Goal: Task Accomplishment & Management: Manage account settings

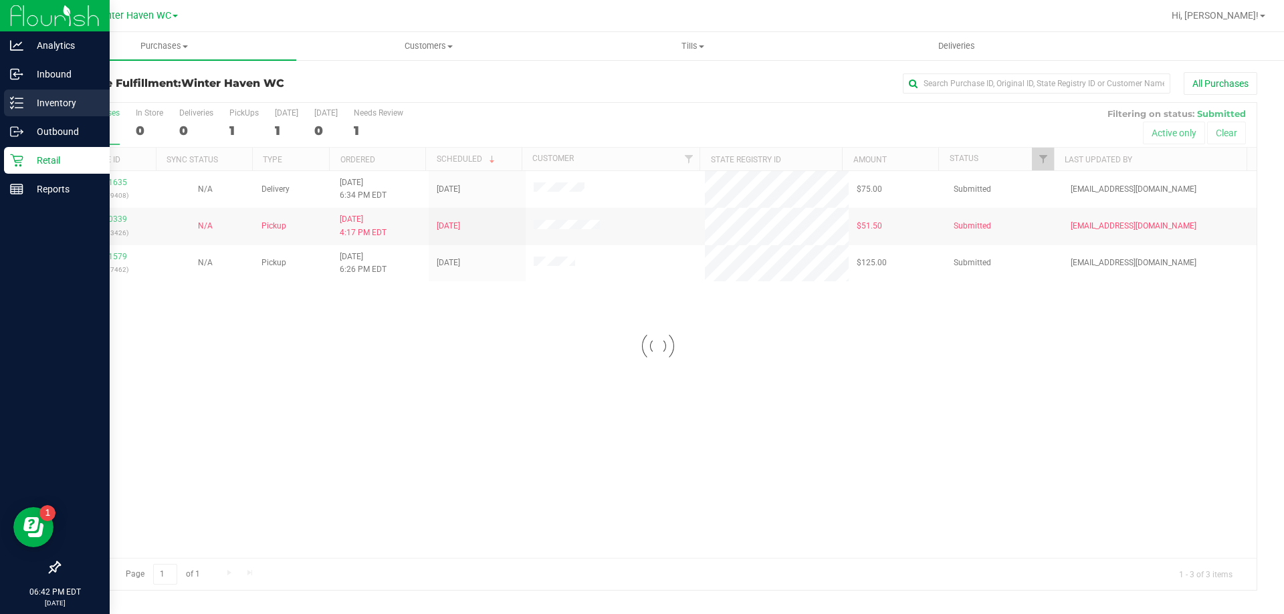
click at [18, 106] on icon at bounding box center [16, 102] width 13 height 13
click at [9, 102] on div "Inventory" at bounding box center [57, 103] width 106 height 27
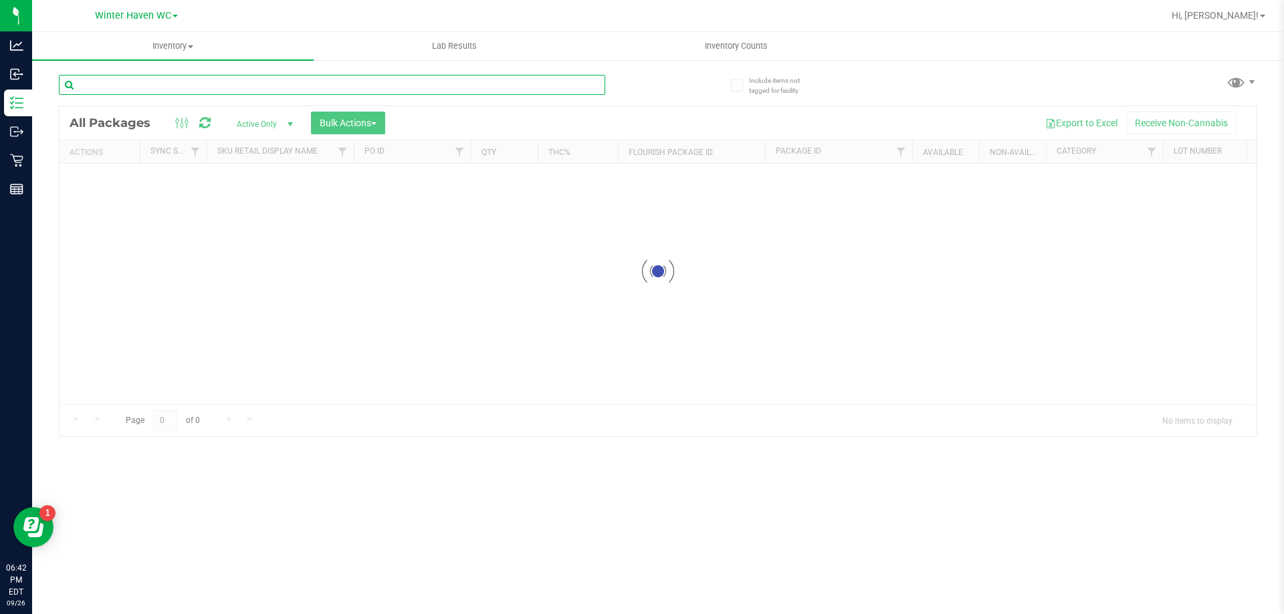
click at [202, 77] on input "text" at bounding box center [332, 85] width 546 height 20
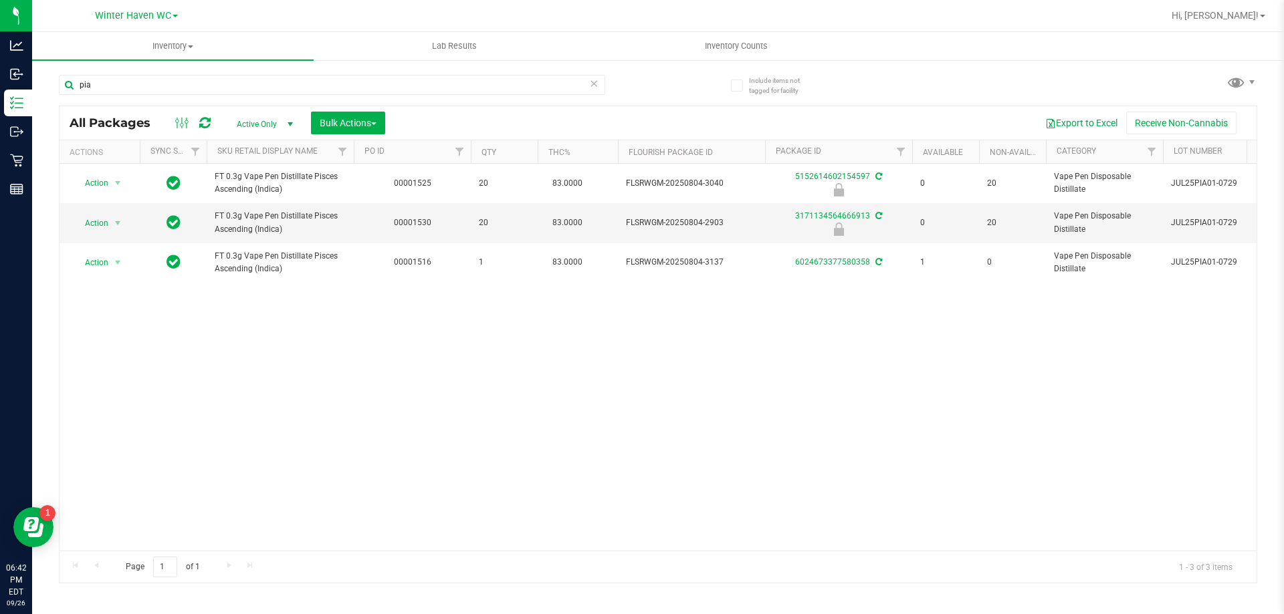
click at [735, 397] on div "Action Action Edit attributes Global inventory Locate package Package audit log…" at bounding box center [657, 357] width 1197 height 387
click at [764, 375] on div "Action Action Edit attributes Global inventory Locate package Package audit log…" at bounding box center [657, 357] width 1197 height 387
click at [431, 88] on input "pia" at bounding box center [332, 85] width 546 height 20
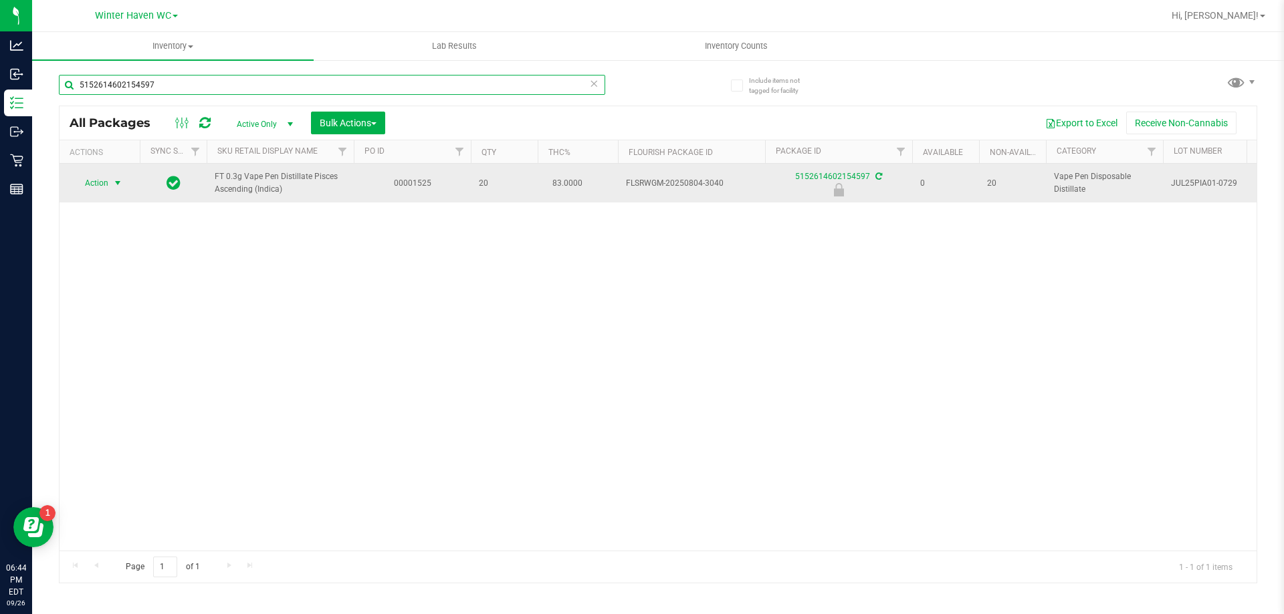
type input "5152614602154597"
click at [119, 189] on span "select" at bounding box center [117, 183] width 11 height 11
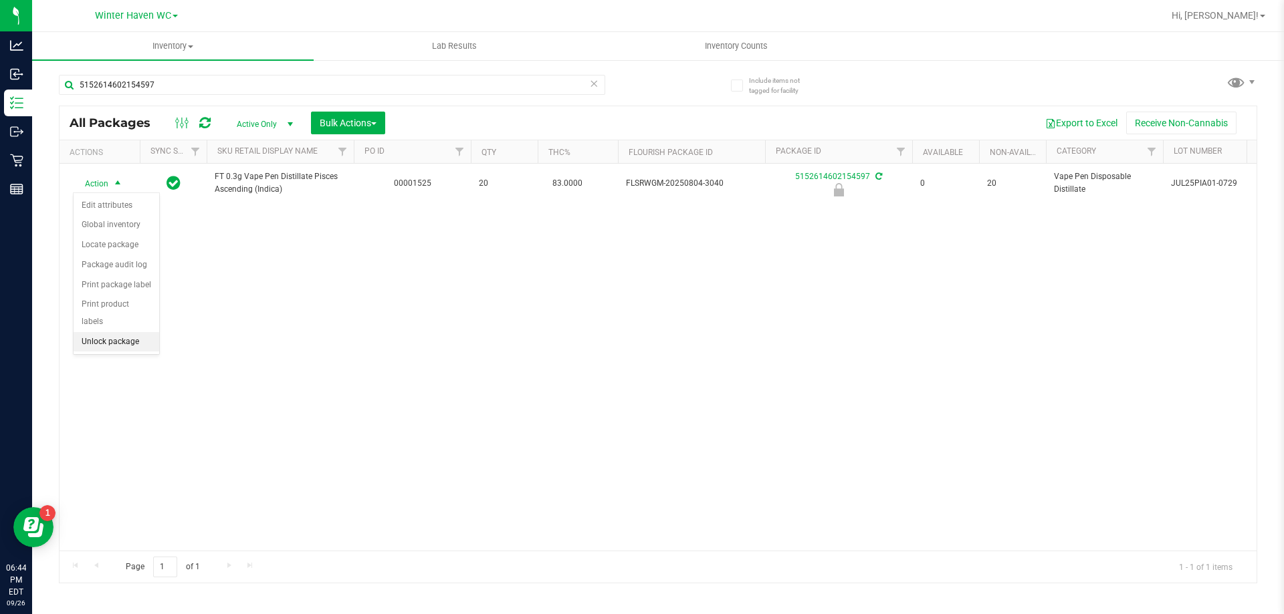
click at [129, 332] on li "Unlock package" at bounding box center [117, 342] width 86 height 20
click at [592, 86] on icon at bounding box center [593, 83] width 9 height 16
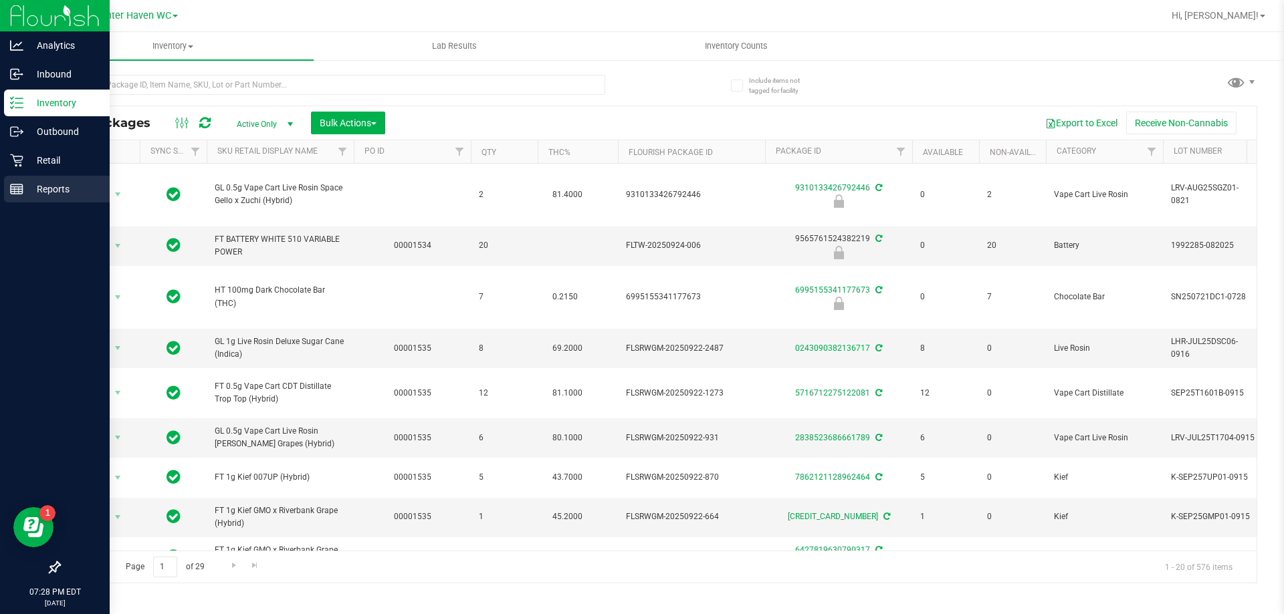
click at [30, 188] on p "Reports" at bounding box center [63, 189] width 80 height 16
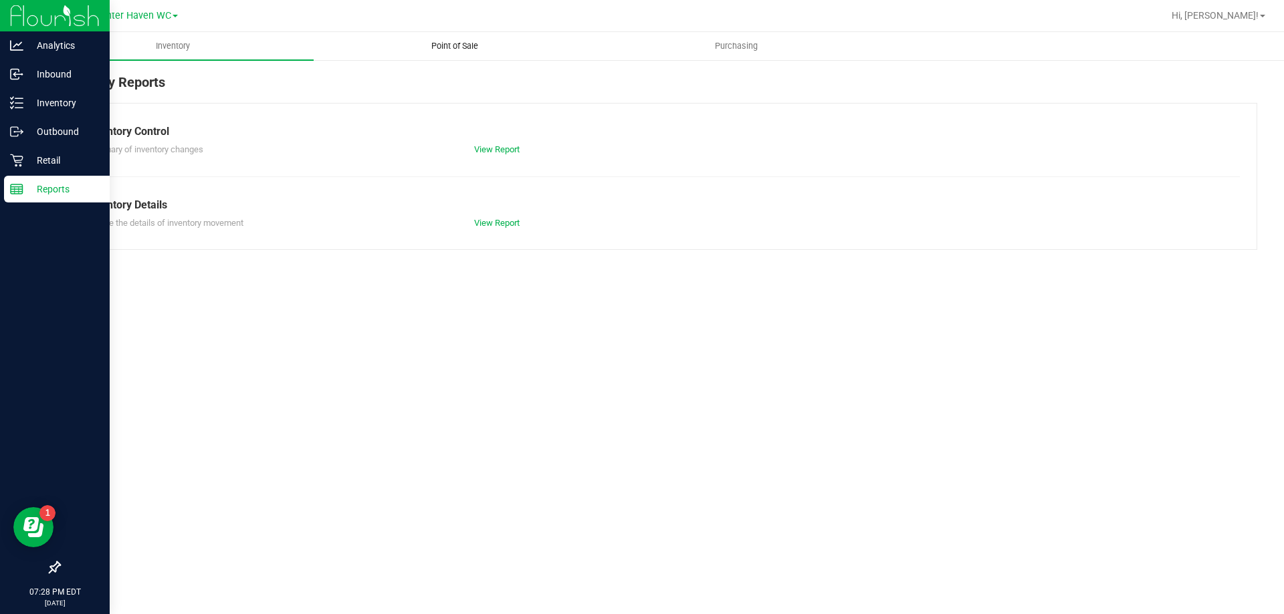
click at [451, 46] on span "Point of Sale" at bounding box center [454, 46] width 83 height 12
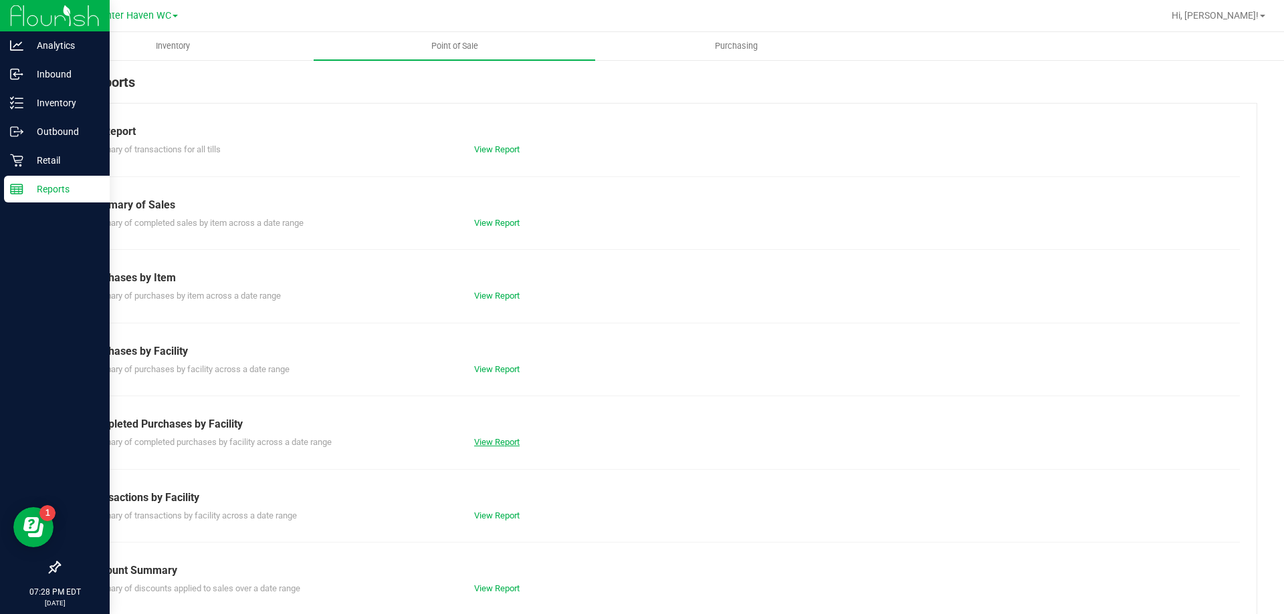
click at [489, 445] on link "View Report" at bounding box center [496, 442] width 45 height 10
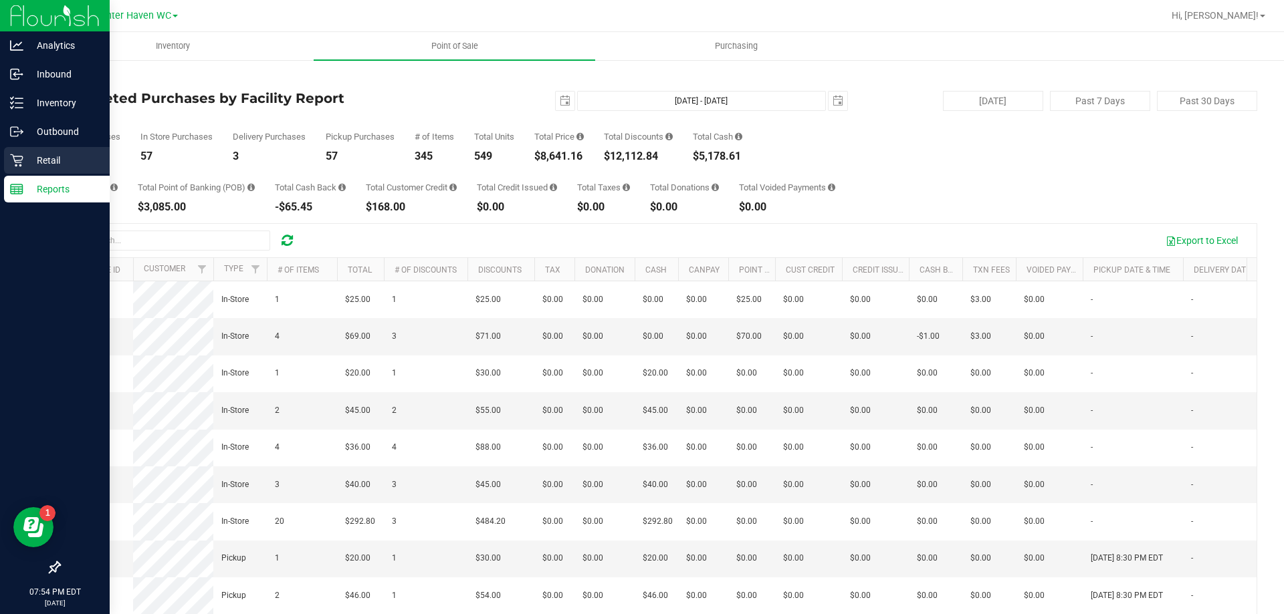
click at [16, 166] on icon at bounding box center [16, 160] width 13 height 13
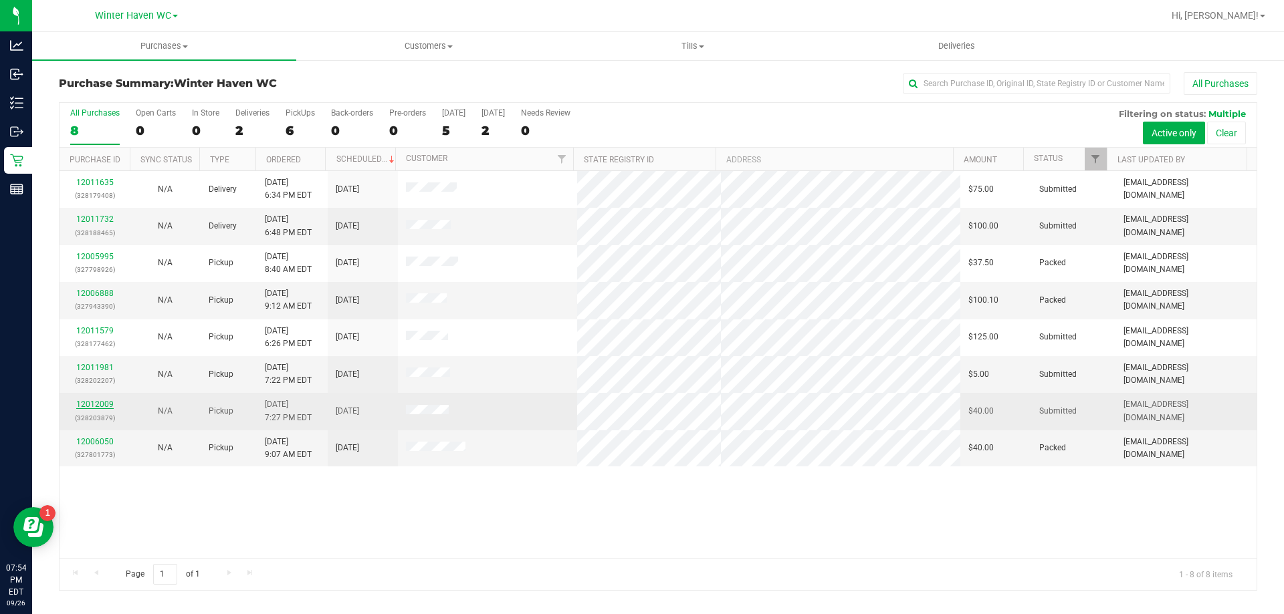
click at [94, 407] on link "12012009" at bounding box center [94, 404] width 37 height 9
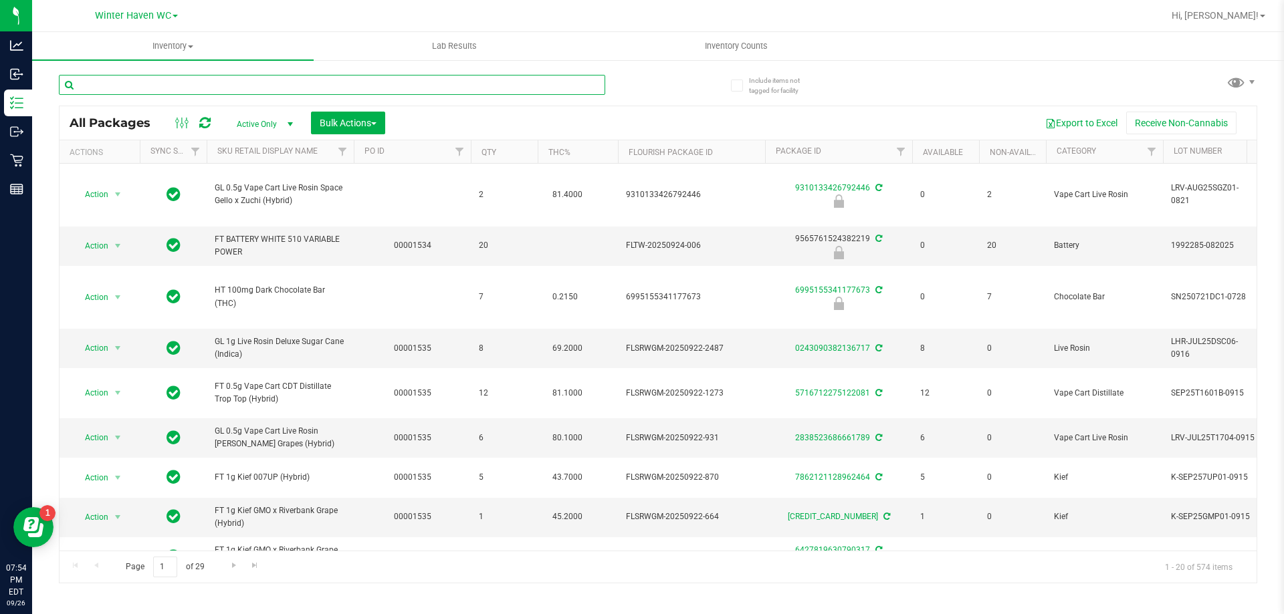
click at [195, 88] on input "text" at bounding box center [332, 85] width 546 height 20
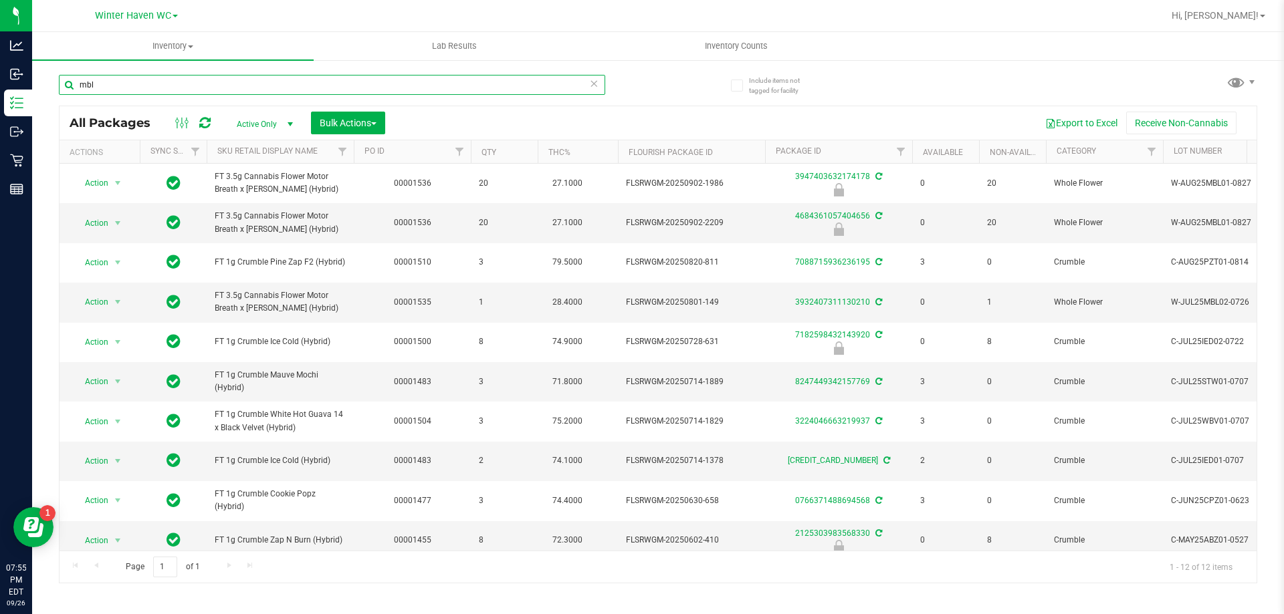
click at [326, 92] on input "mbl" at bounding box center [332, 85] width 546 height 20
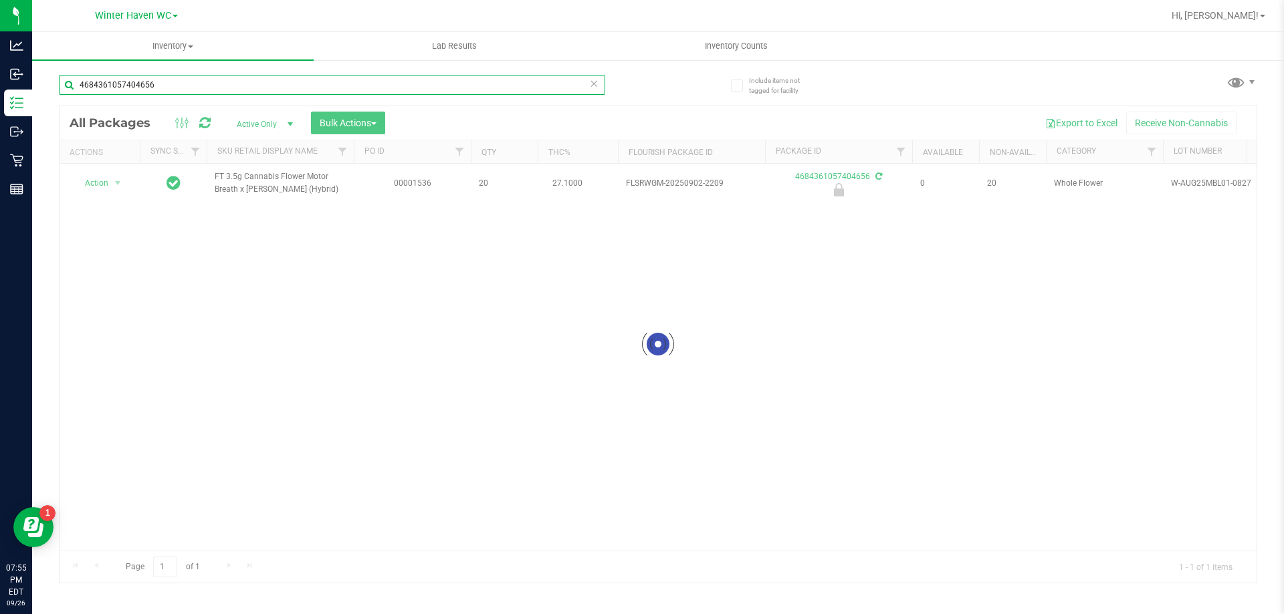
type input "4684361057404656"
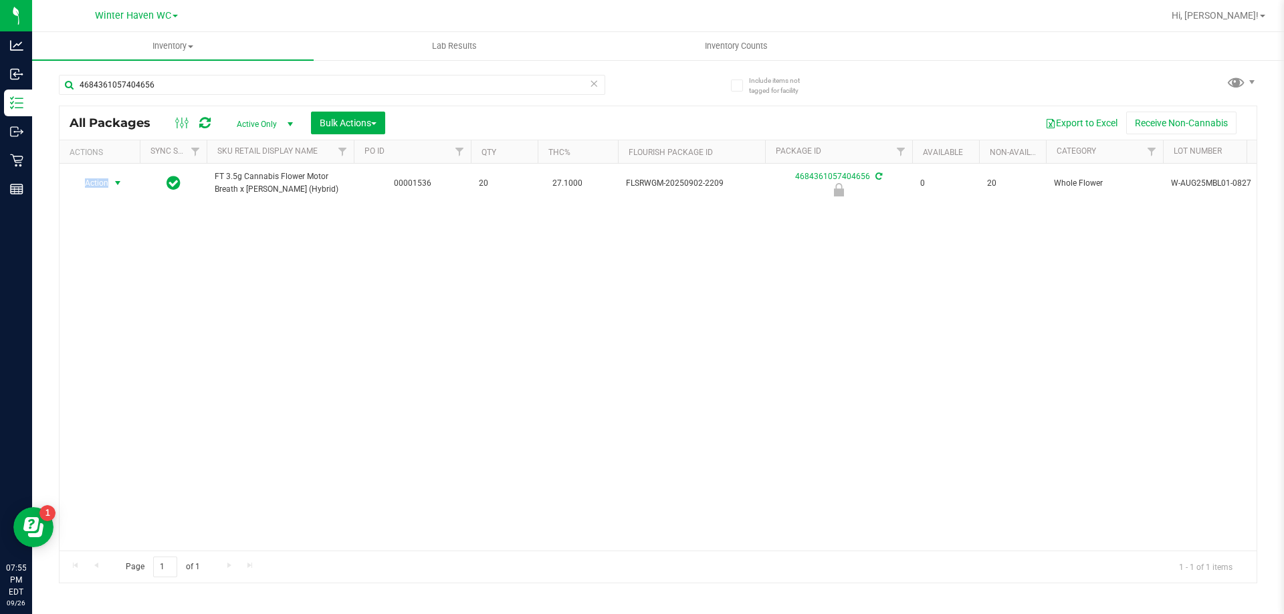
click at [98, 184] on span "Action" at bounding box center [91, 183] width 36 height 19
click at [118, 332] on li "Unlock package" at bounding box center [117, 342] width 86 height 20
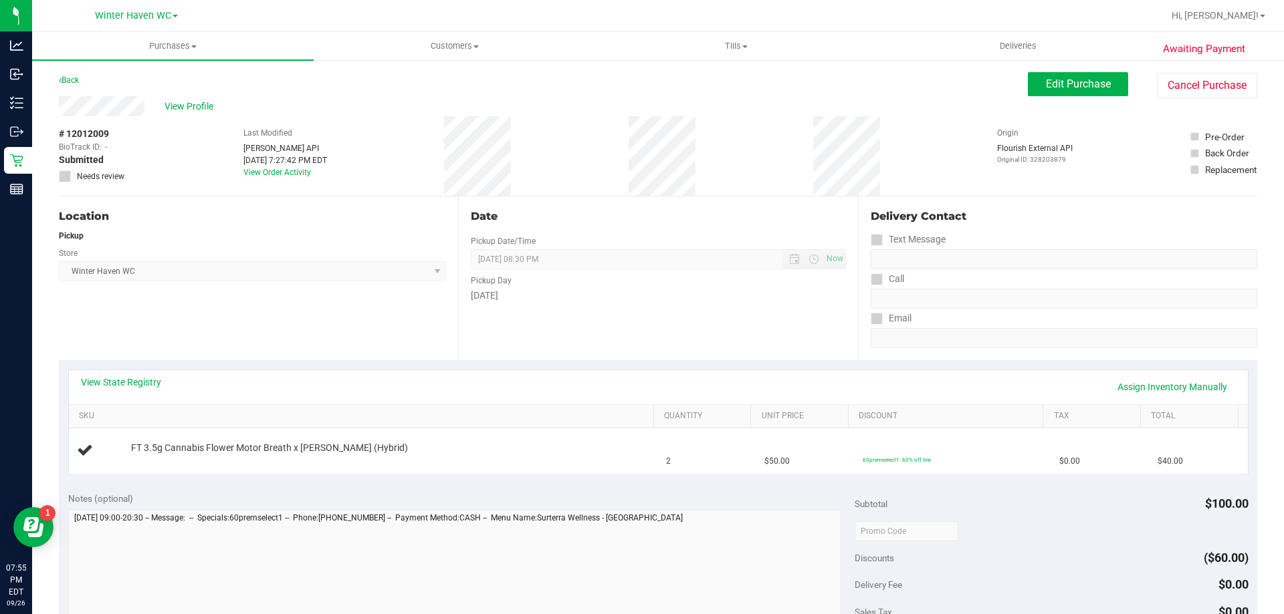
click at [444, 388] on div "View State Registry Assign Inventory Manually" at bounding box center [658, 387] width 1155 height 23
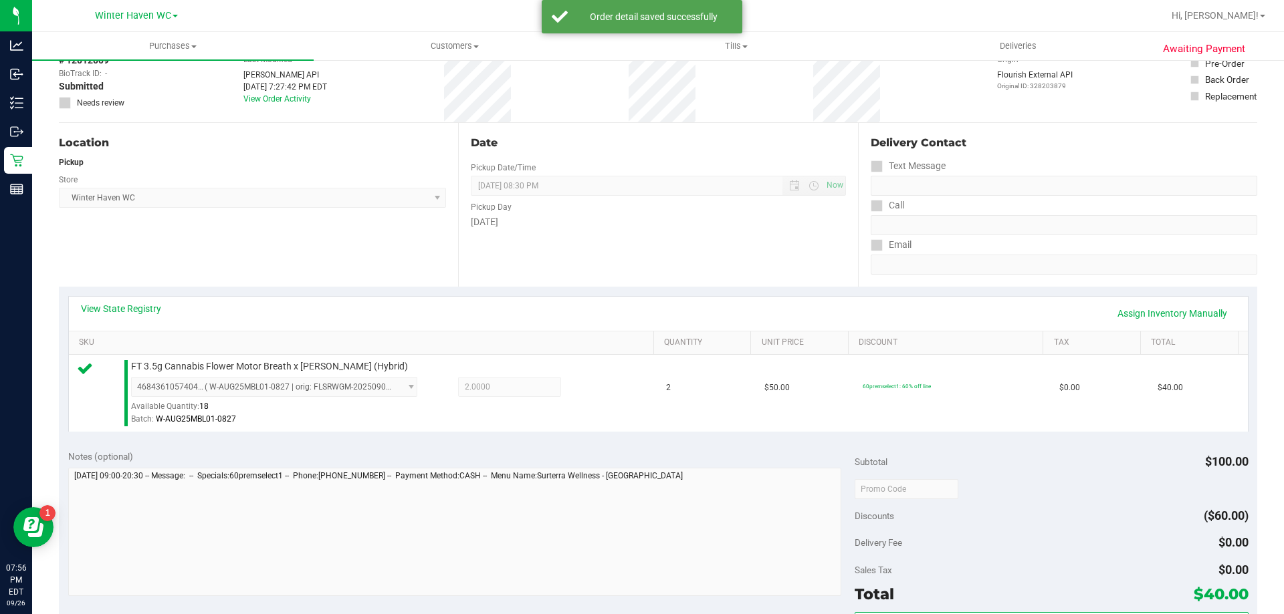
scroll to position [134, 0]
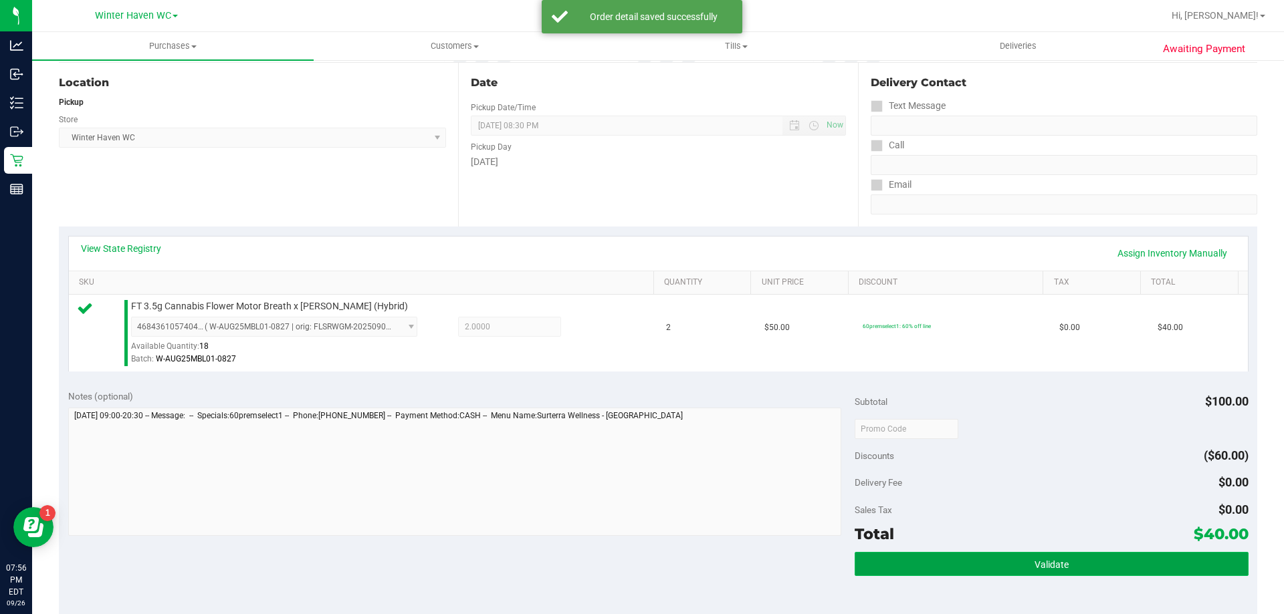
click at [984, 566] on button "Validate" at bounding box center [1050, 564] width 393 height 24
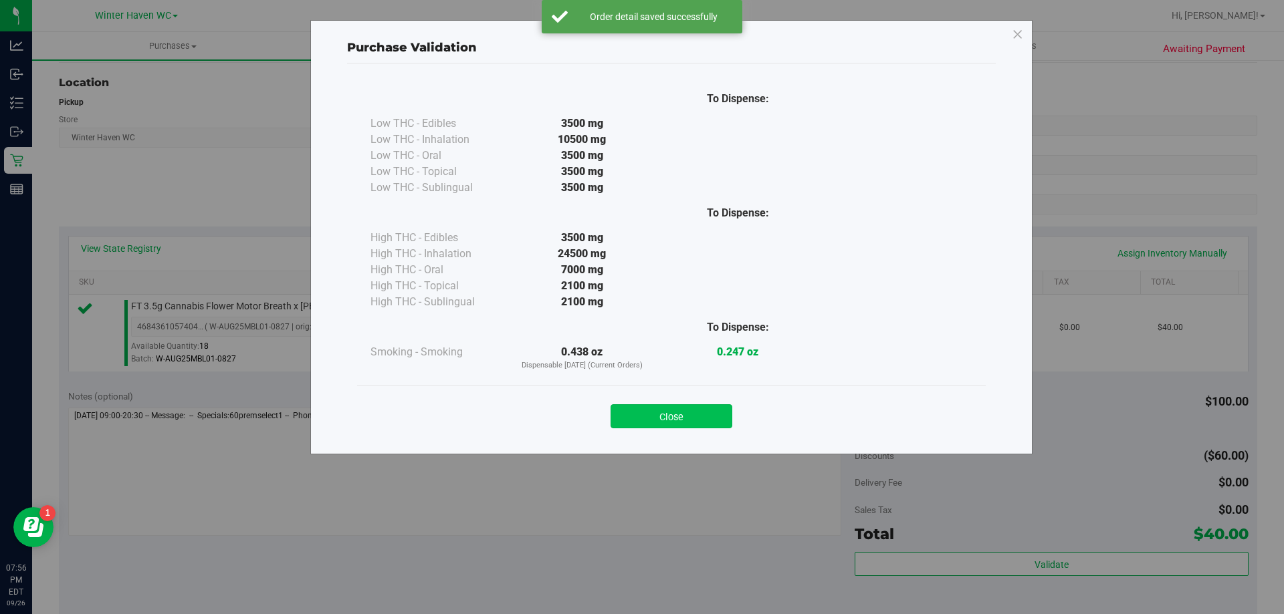
click at [686, 419] on button "Close" at bounding box center [671, 416] width 122 height 24
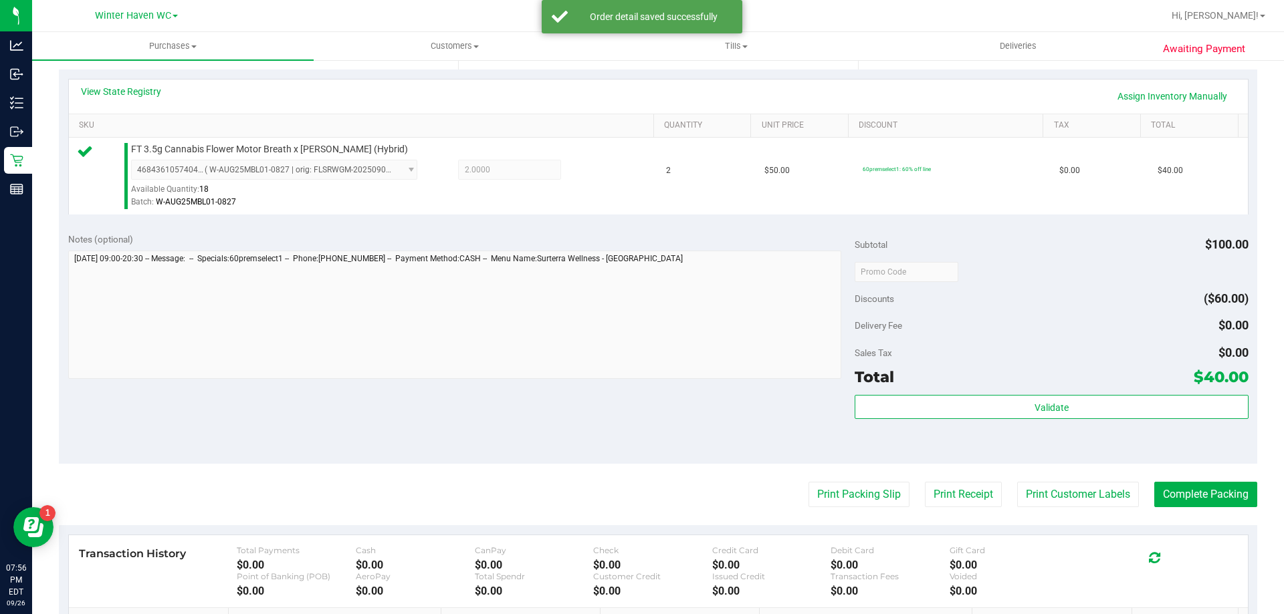
scroll to position [401, 0]
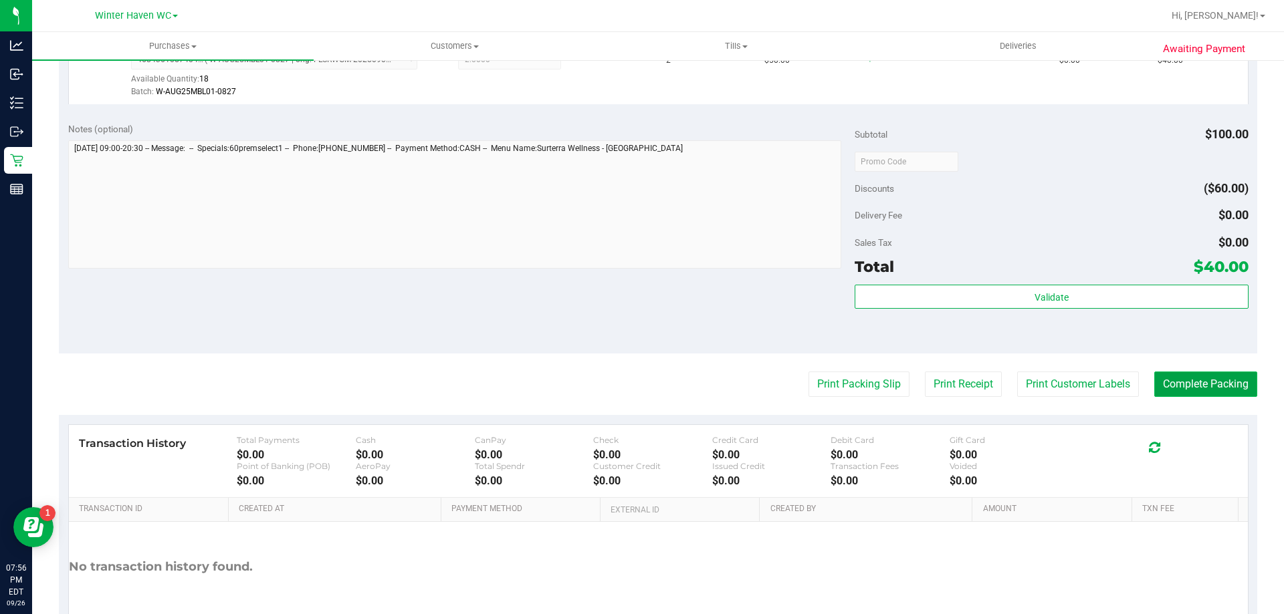
click at [1177, 384] on button "Complete Packing" at bounding box center [1205, 384] width 103 height 25
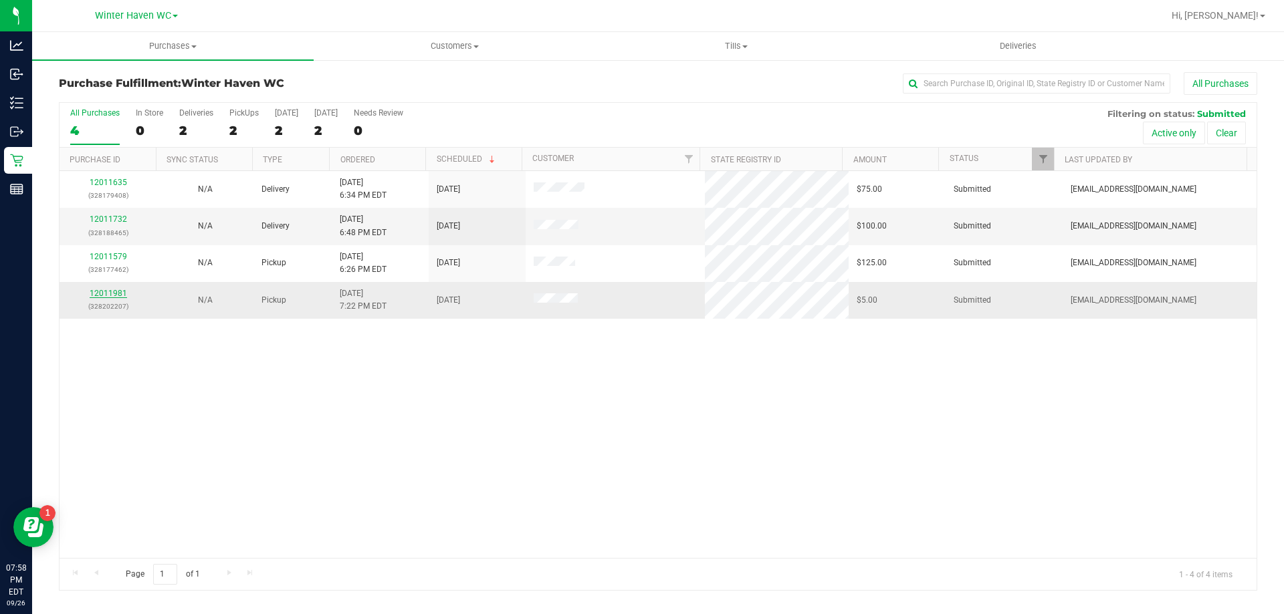
click at [125, 297] on link "12011981" at bounding box center [108, 293] width 37 height 9
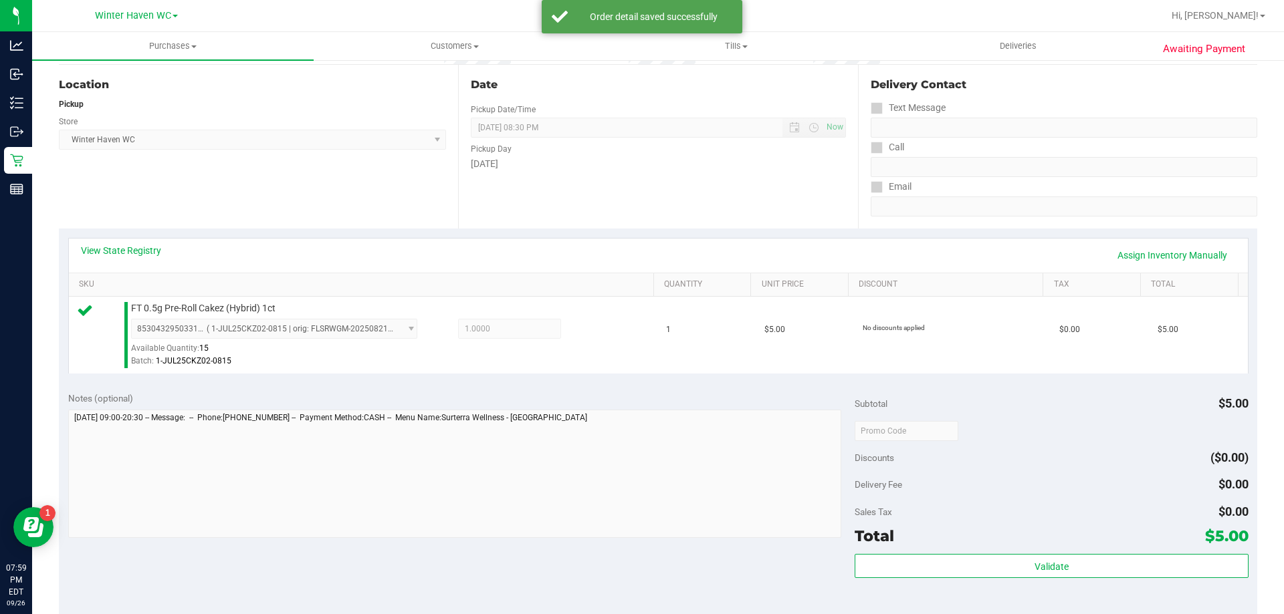
scroll to position [334, 0]
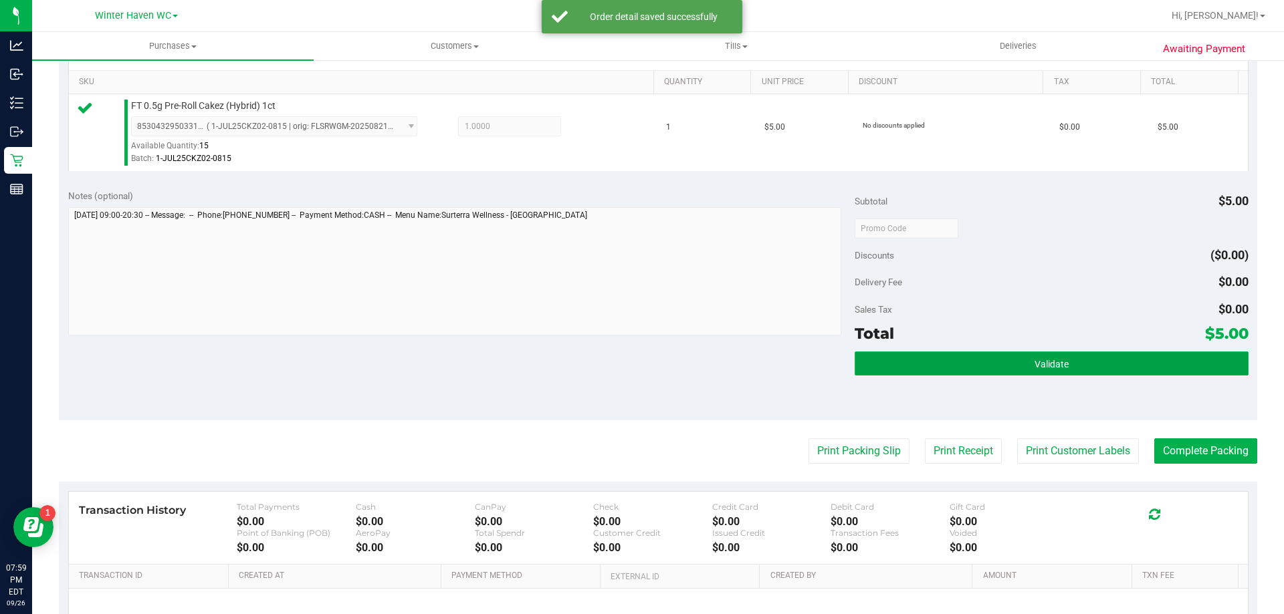
click at [953, 358] on button "Validate" at bounding box center [1050, 364] width 393 height 24
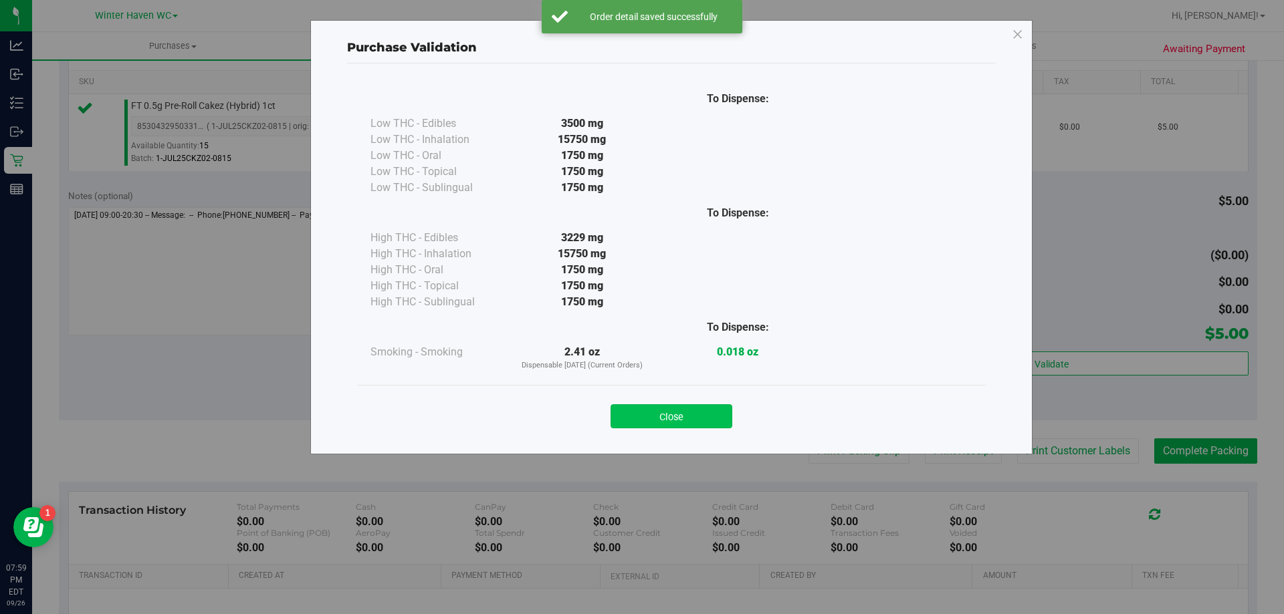
click at [693, 406] on button "Close" at bounding box center [671, 416] width 122 height 24
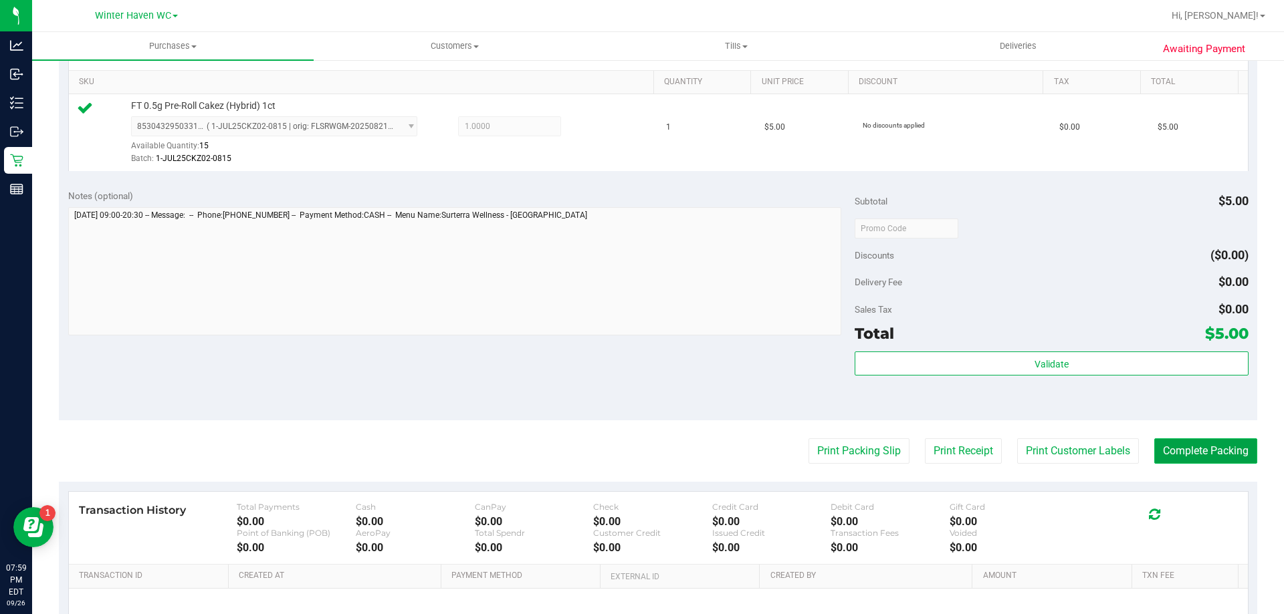
click at [1225, 450] on button "Complete Packing" at bounding box center [1205, 451] width 103 height 25
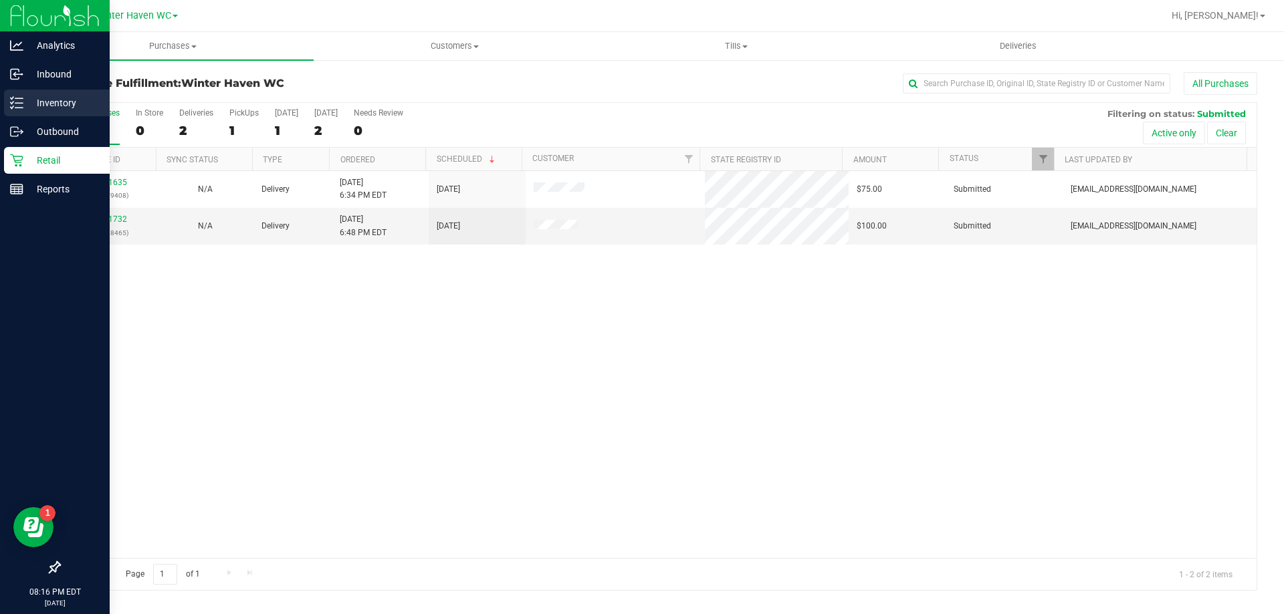
click at [17, 105] on icon at bounding box center [16, 102] width 13 height 13
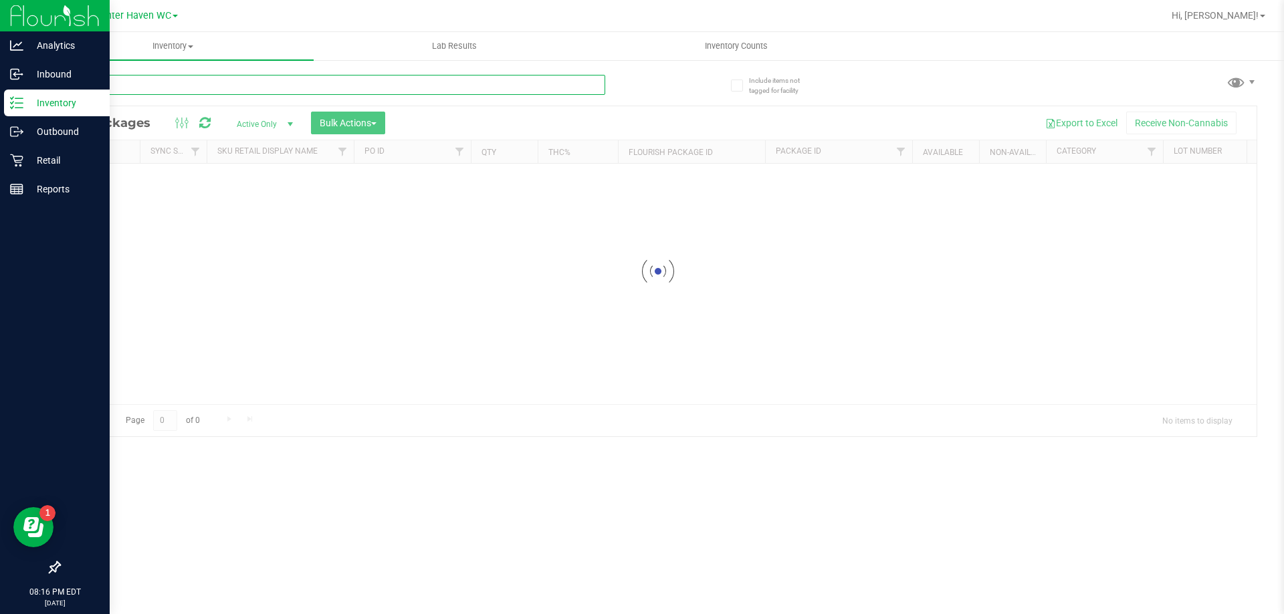
click at [302, 92] on input "text" at bounding box center [332, 85] width 546 height 20
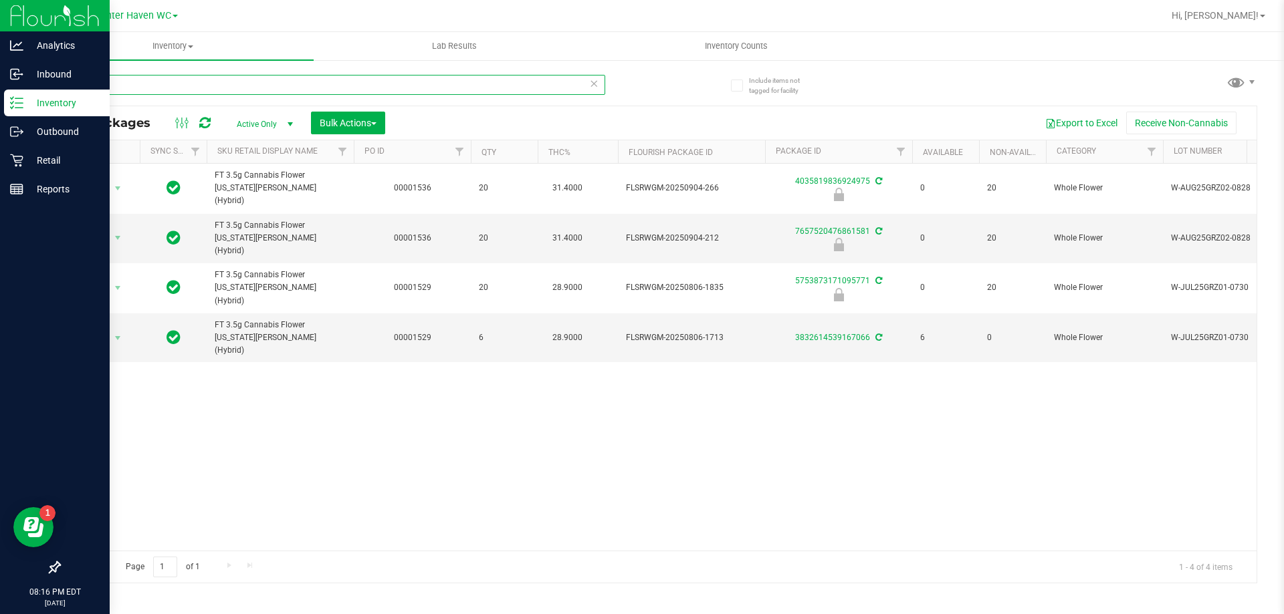
click at [147, 88] on input "grz" at bounding box center [332, 85] width 546 height 20
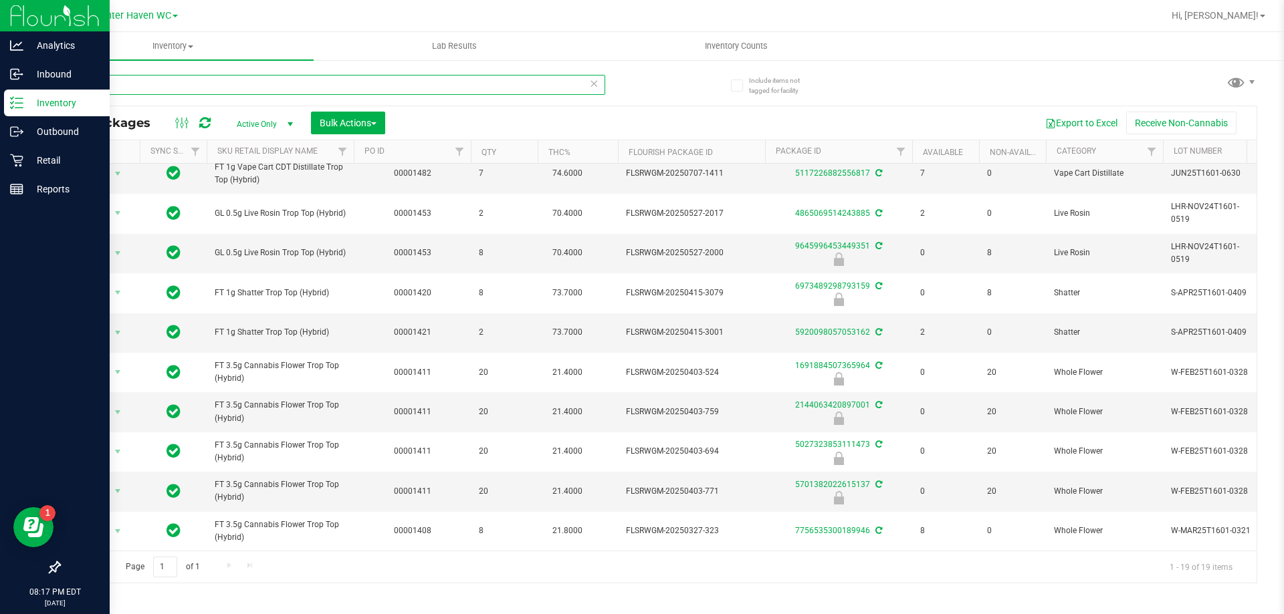
scroll to position [387, 0]
click at [225, 572] on div "Page 1 of 1 1 - 19 of 19 items" at bounding box center [657, 567] width 1197 height 32
click at [152, 78] on input "t16" at bounding box center [332, 85] width 546 height 20
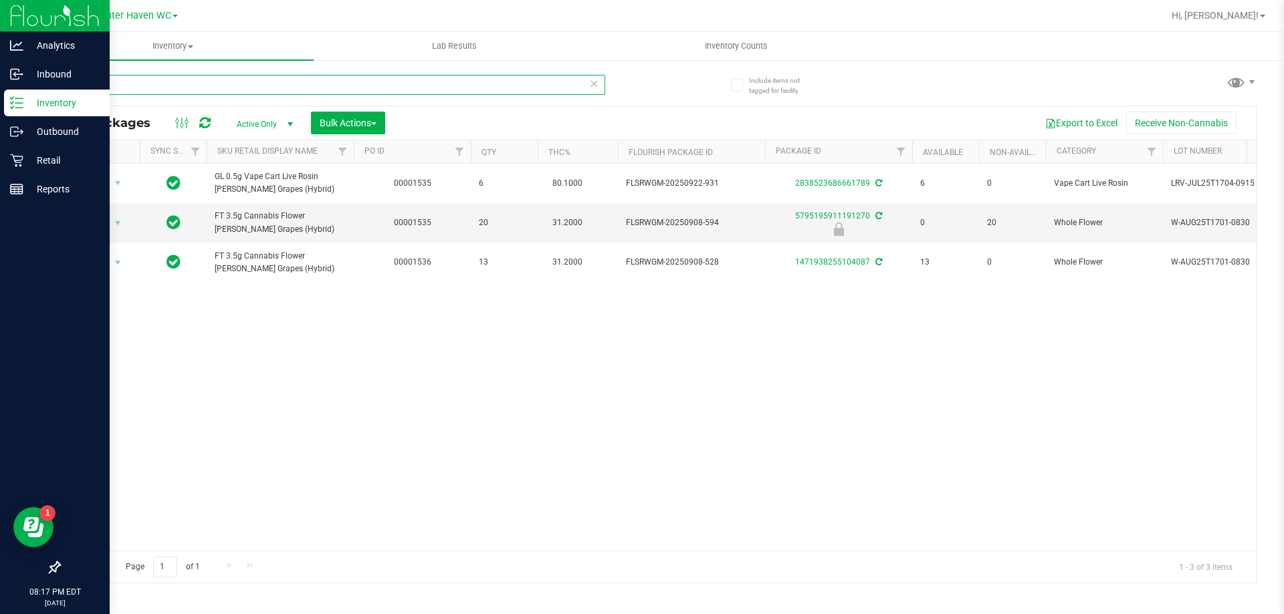
click at [152, 85] on input "t17" at bounding box center [332, 85] width 546 height 20
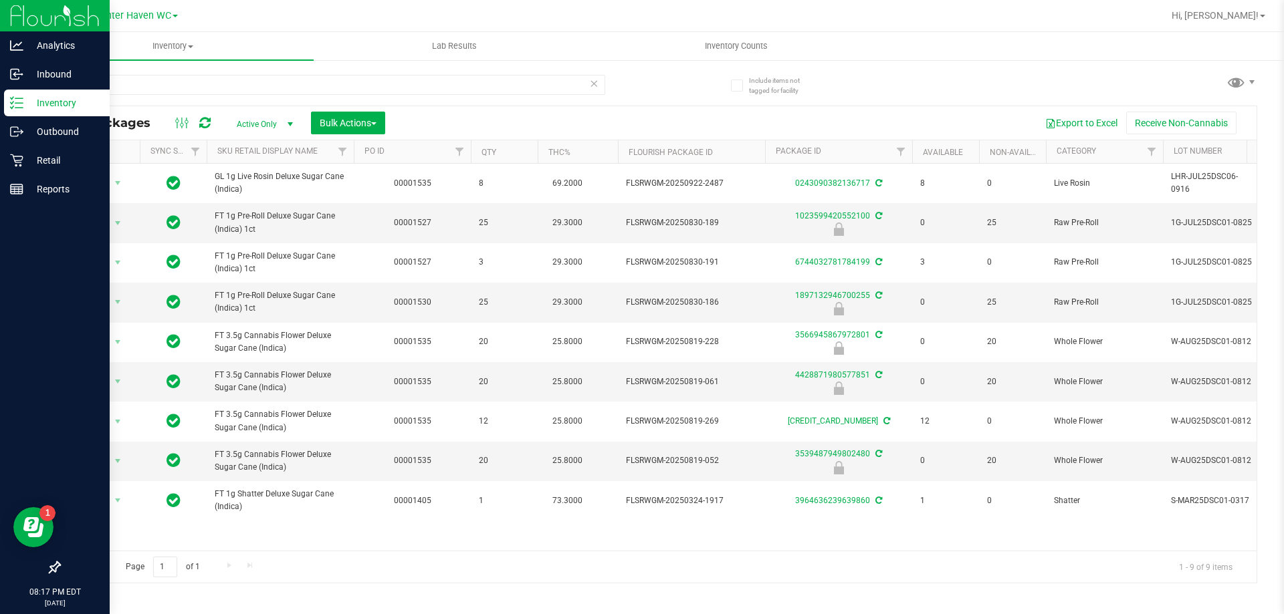
drag, startPoint x: 373, startPoint y: 275, endPoint x: 304, endPoint y: 591, distance: 323.0
click at [304, 591] on div "Inventory All packages All inventory Waste log Create inventory Lab Results Inv…" at bounding box center [657, 323] width 1251 height 582
click at [167, 82] on input "dsc" at bounding box center [332, 85] width 546 height 20
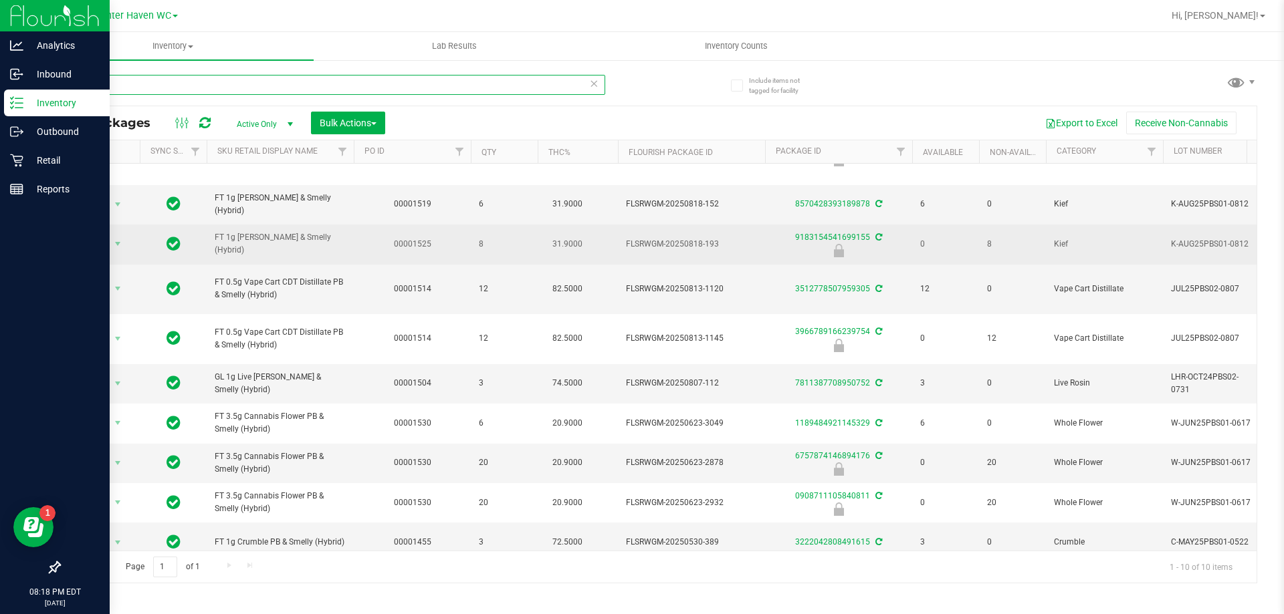
scroll to position [63, 0]
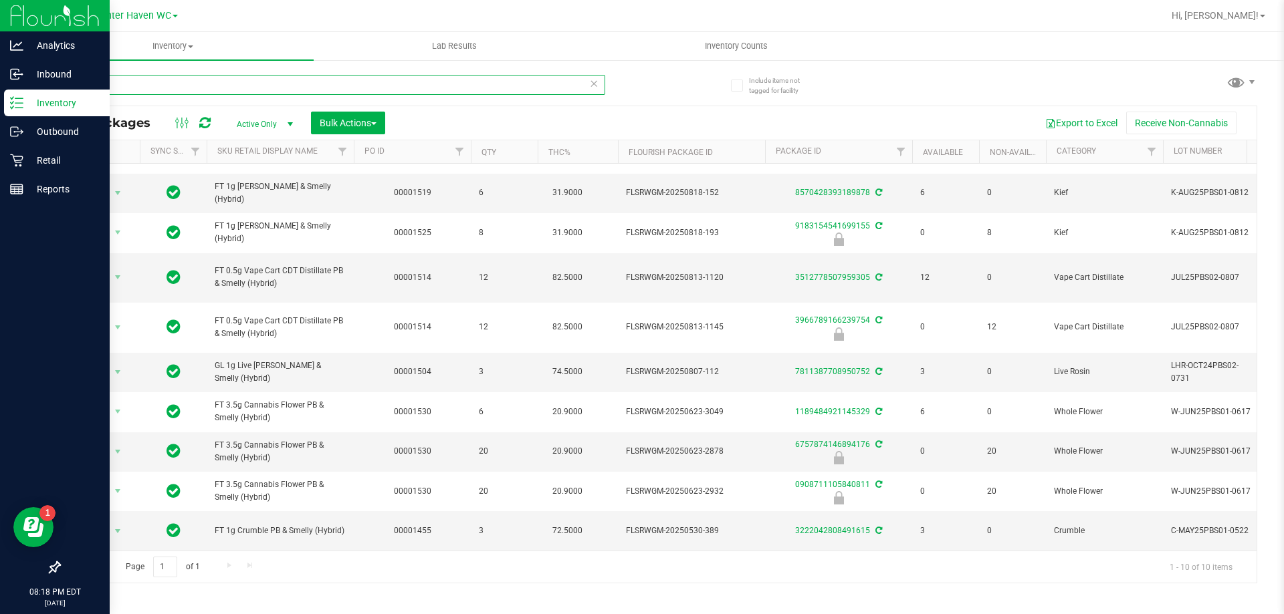
click at [134, 78] on input "pbs" at bounding box center [332, 85] width 546 height 20
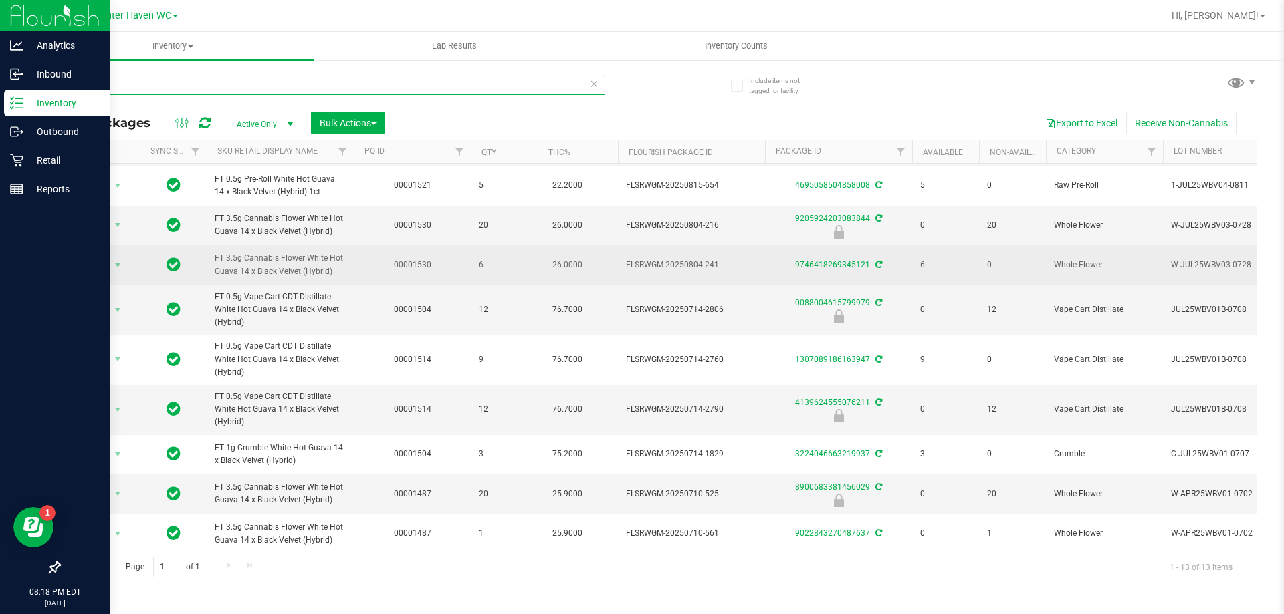
scroll to position [169, 0]
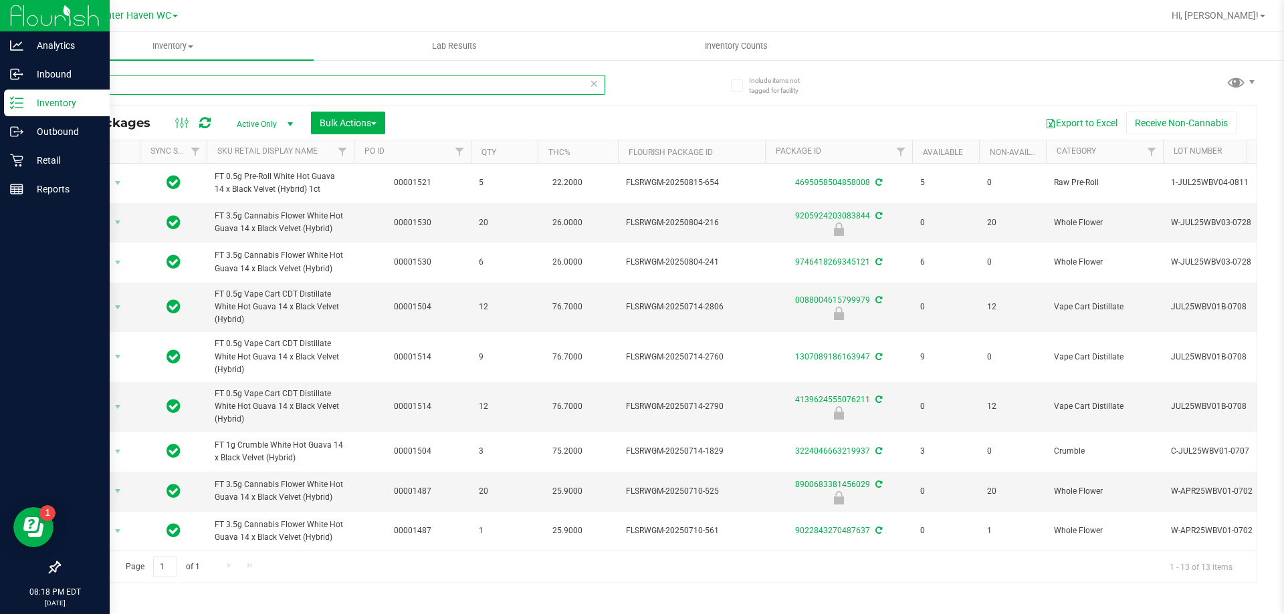
click at [186, 94] on input "wbv" at bounding box center [332, 85] width 546 height 20
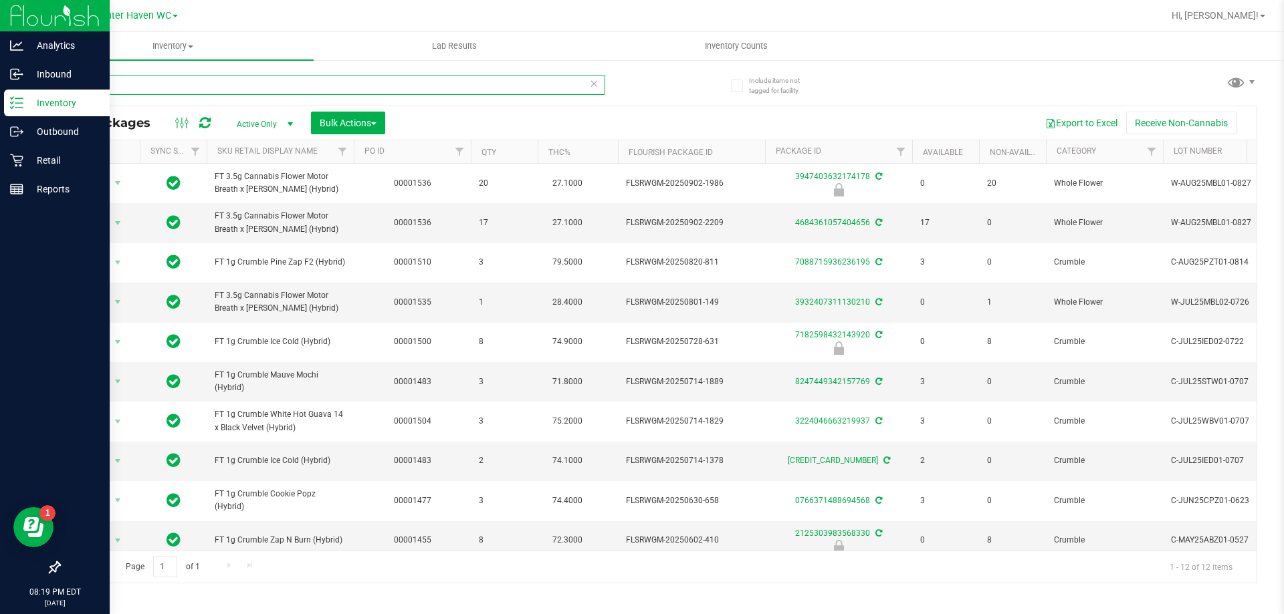
click at [141, 88] on input "mbl" at bounding box center [332, 85] width 546 height 20
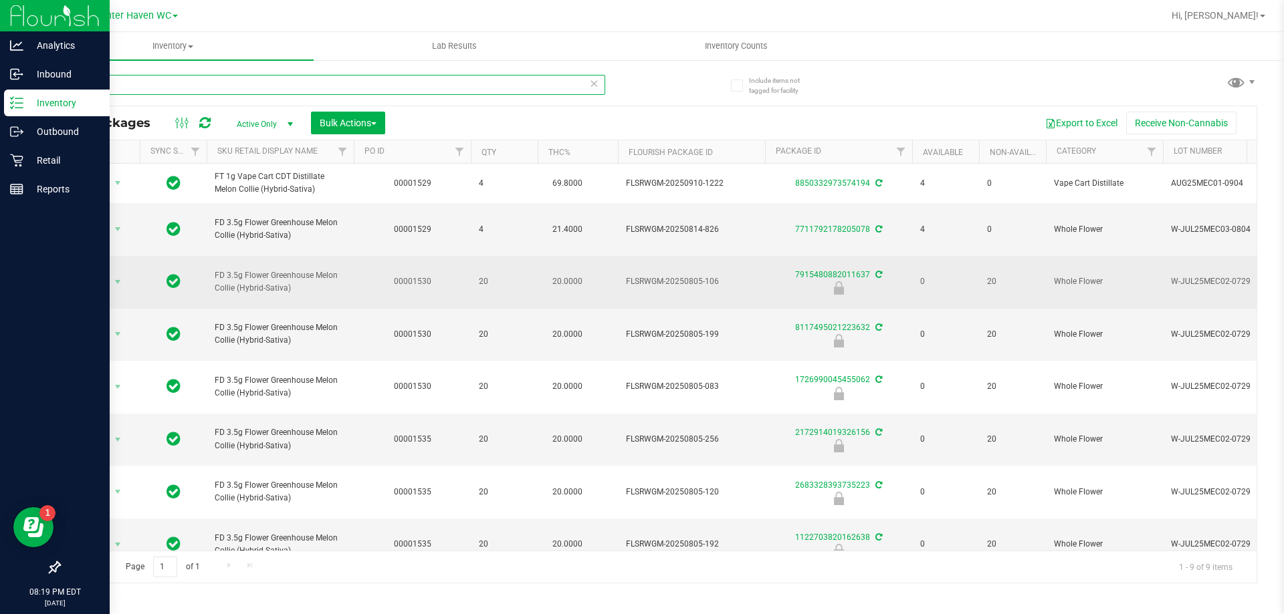
type input "mec"
drag, startPoint x: 477, startPoint y: 273, endPoint x: 494, endPoint y: 278, distance: 17.4
click at [494, 278] on td "20" at bounding box center [504, 282] width 67 height 53
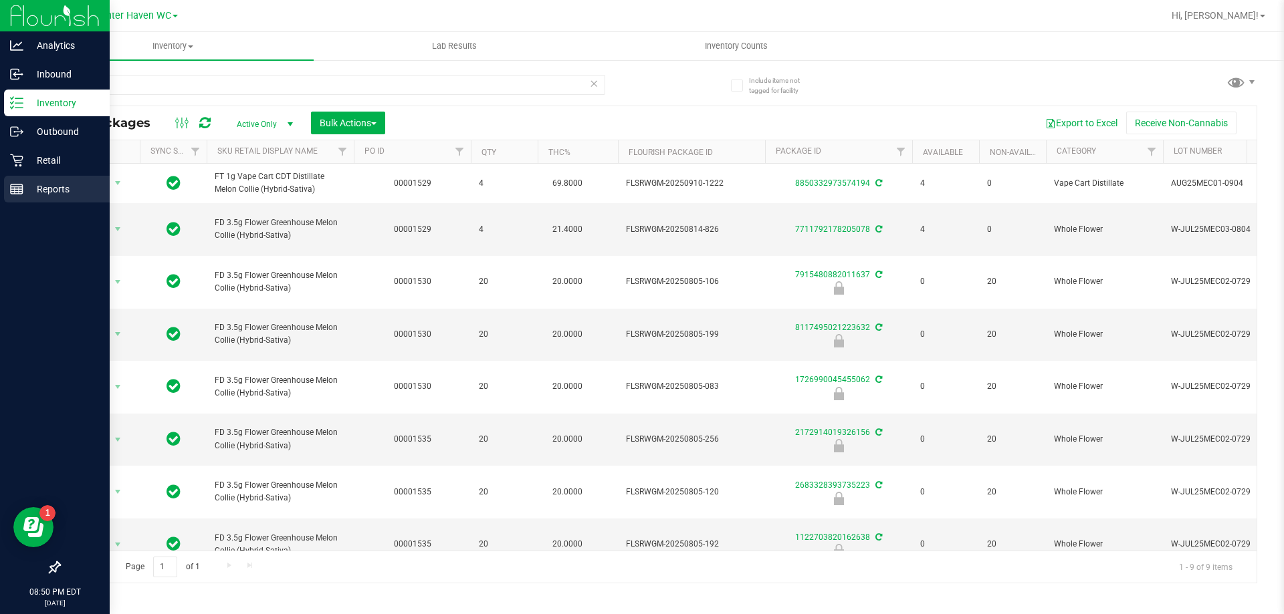
click at [32, 183] on p "Reports" at bounding box center [63, 189] width 80 height 16
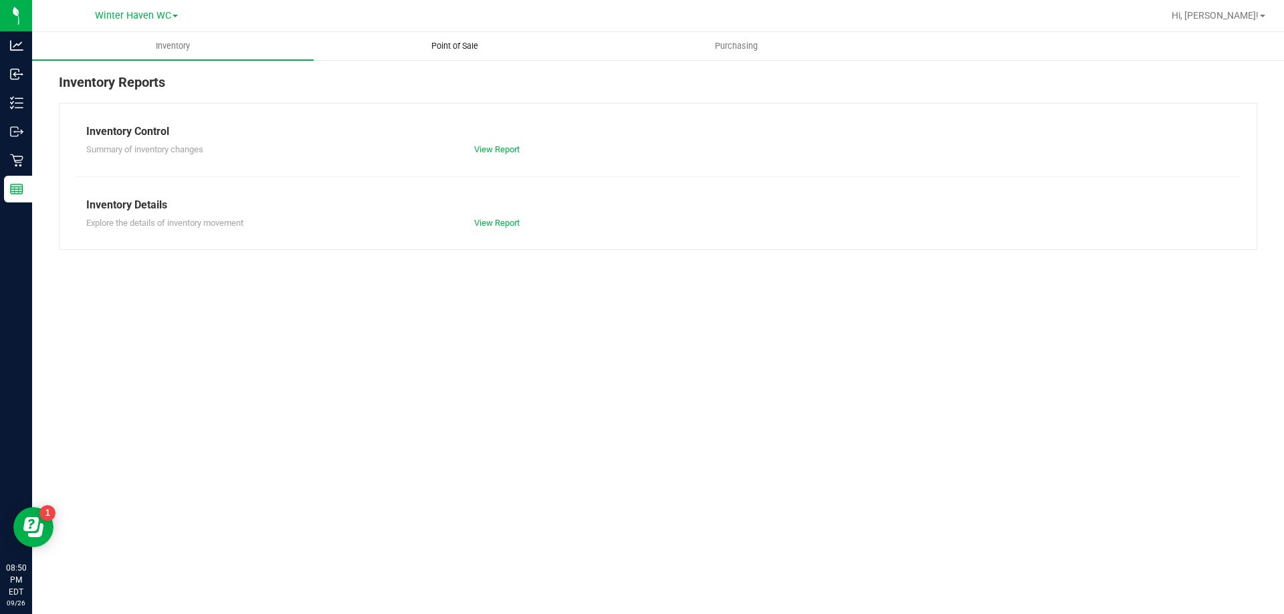
click at [442, 43] on span "Point of Sale" at bounding box center [454, 46] width 83 height 12
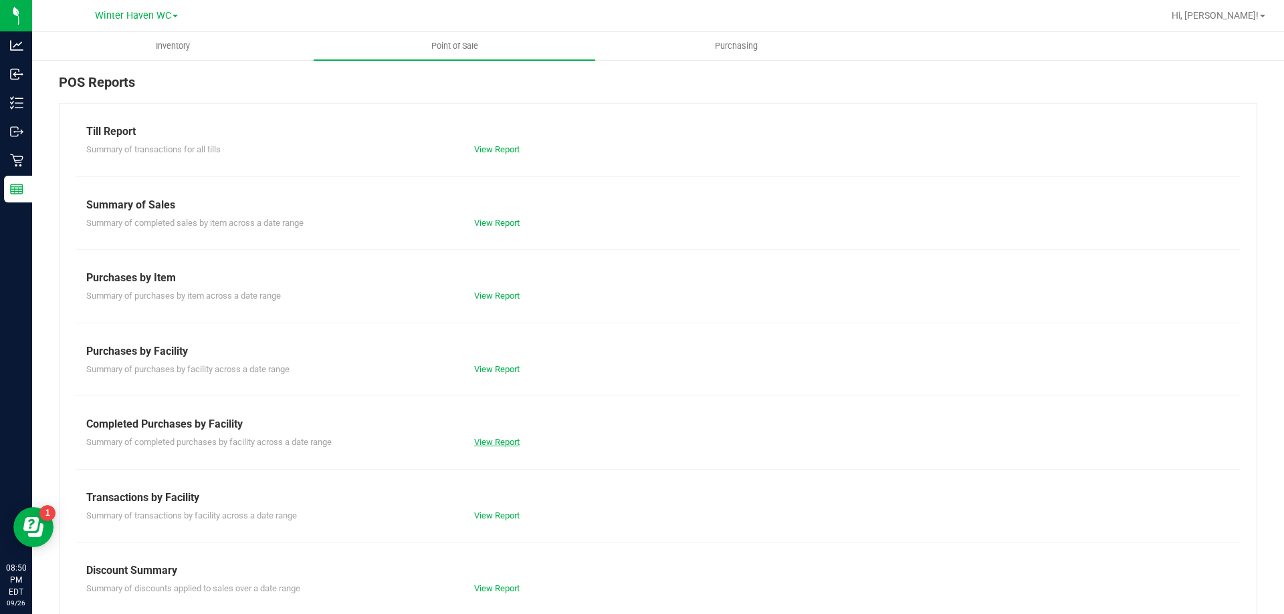
click at [486, 443] on link "View Report" at bounding box center [496, 442] width 45 height 10
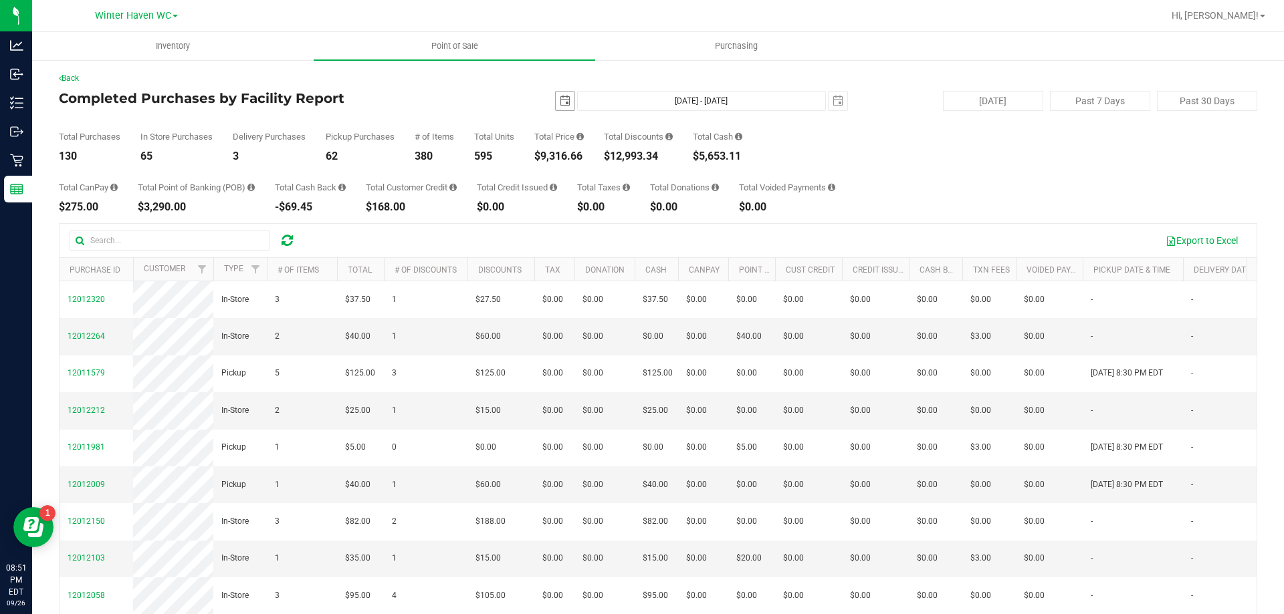
click at [556, 94] on span "select" at bounding box center [565, 101] width 19 height 19
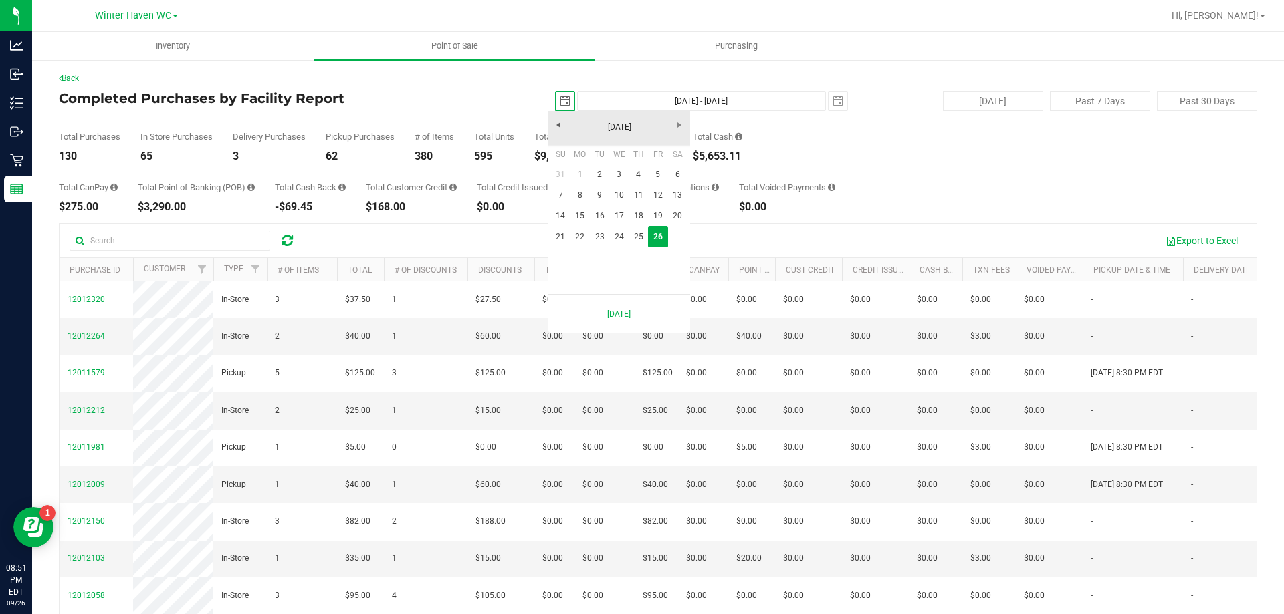
scroll to position [0, 33]
click at [566, 236] on link "21" at bounding box center [560, 237] width 19 height 21
type input "2025-09-21"
type input "Sep 21, 2025 - Sep 26, 2025"
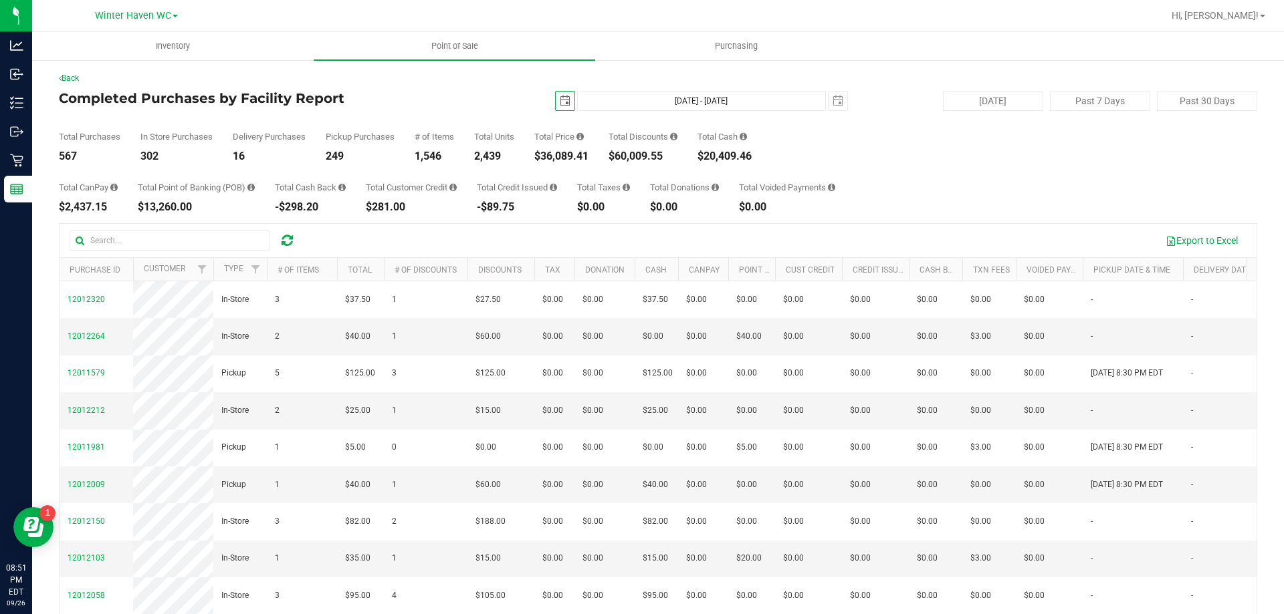
click at [556, 107] on span "select" at bounding box center [565, 101] width 19 height 19
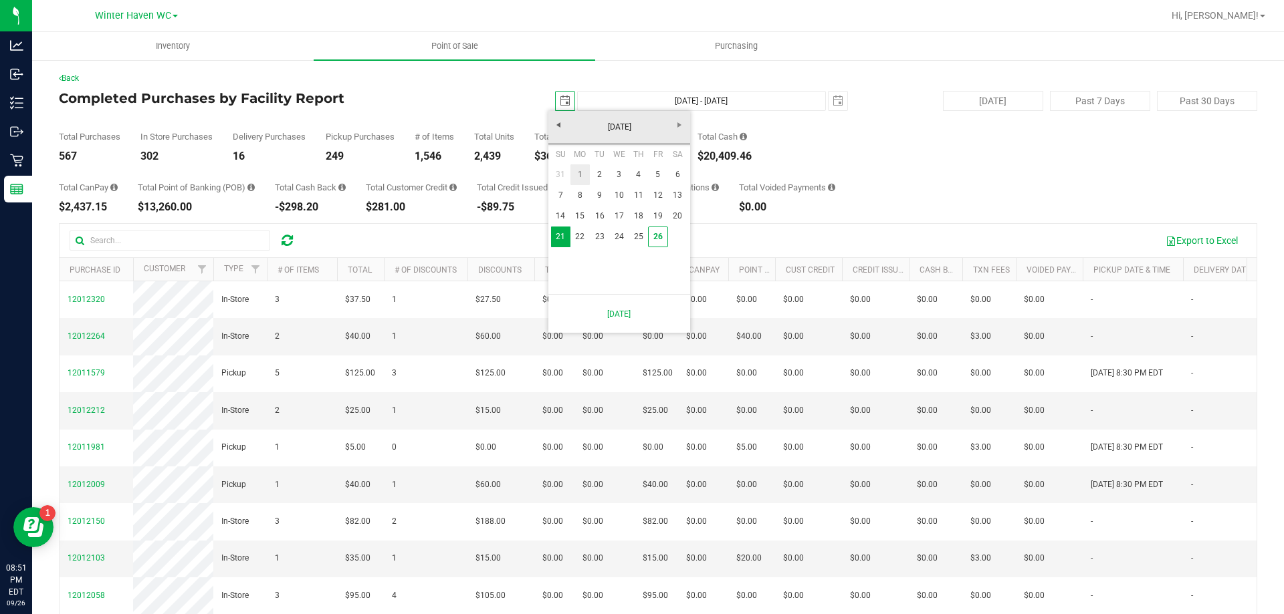
click at [582, 170] on link "1" at bounding box center [579, 174] width 19 height 21
type input "2025-09-01"
type input "Sep 1, 2025 - Sep 26, 2025"
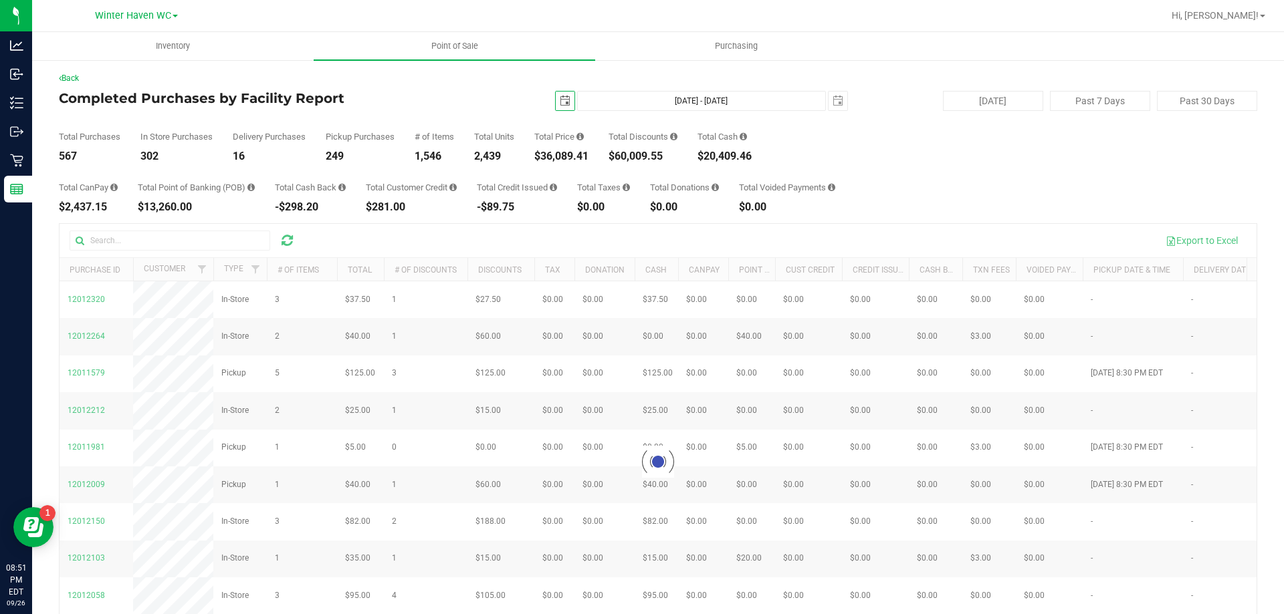
click at [477, 102] on div "2025-09-01 Sep 1, 2025 - Sep 26, 2025 2025-09-26" at bounding box center [652, 101] width 409 height 20
click at [453, 45] on span "Point of Sale" at bounding box center [454, 46] width 83 height 12
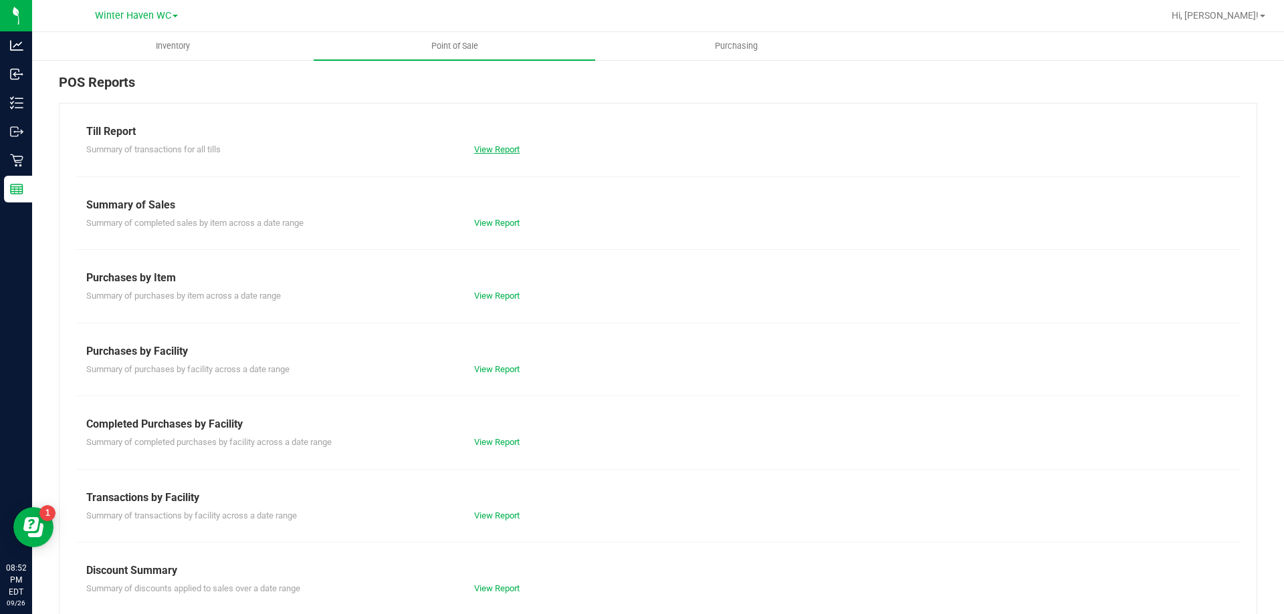
click at [506, 148] on link "View Report" at bounding box center [496, 149] width 45 height 10
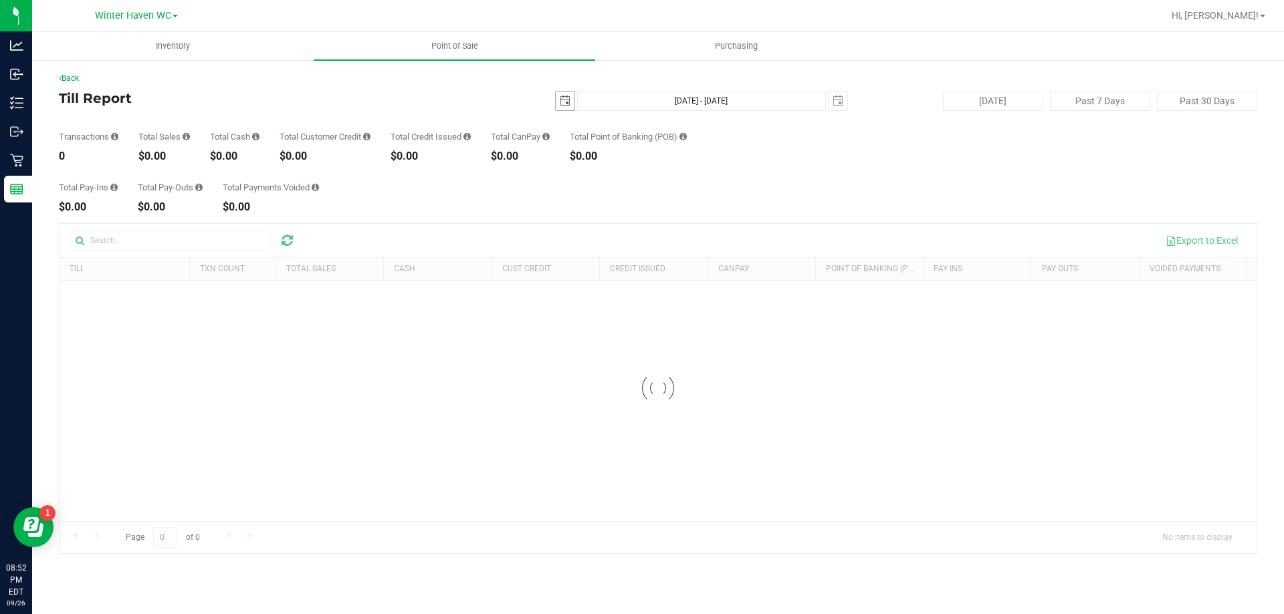
click at [562, 96] on span "select" at bounding box center [565, 101] width 11 height 11
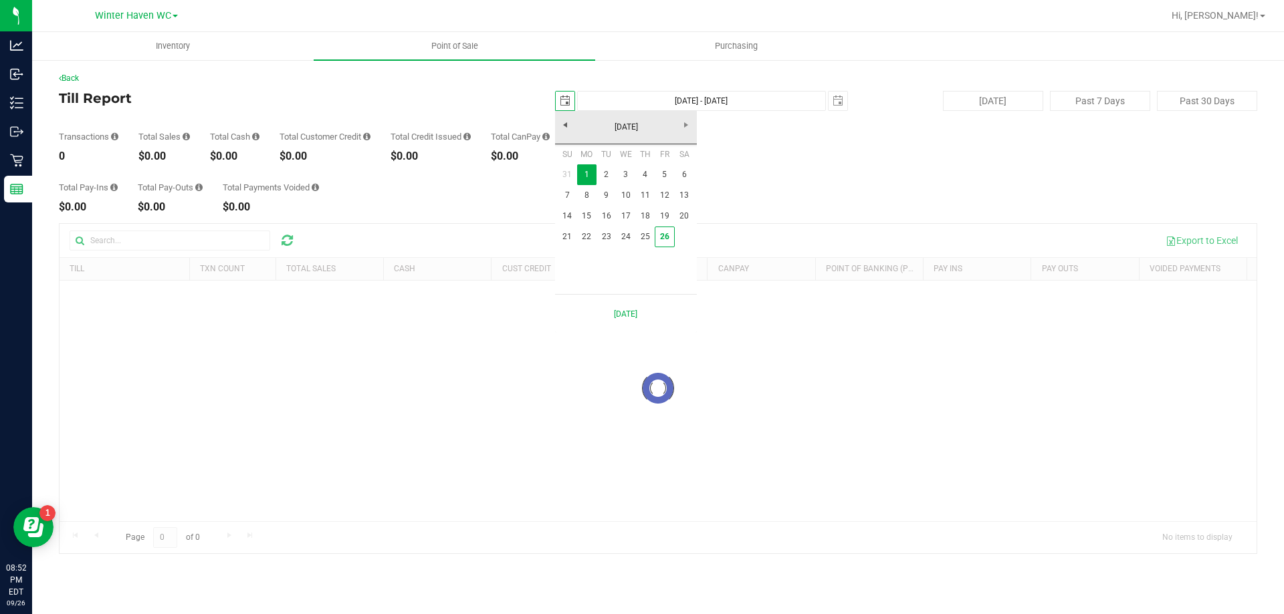
scroll to position [0, 33]
click at [661, 227] on link "26" at bounding box center [663, 237] width 19 height 21
type input "2025-09-26"
type input "Sep 26, 2025 - Sep 26, 2025"
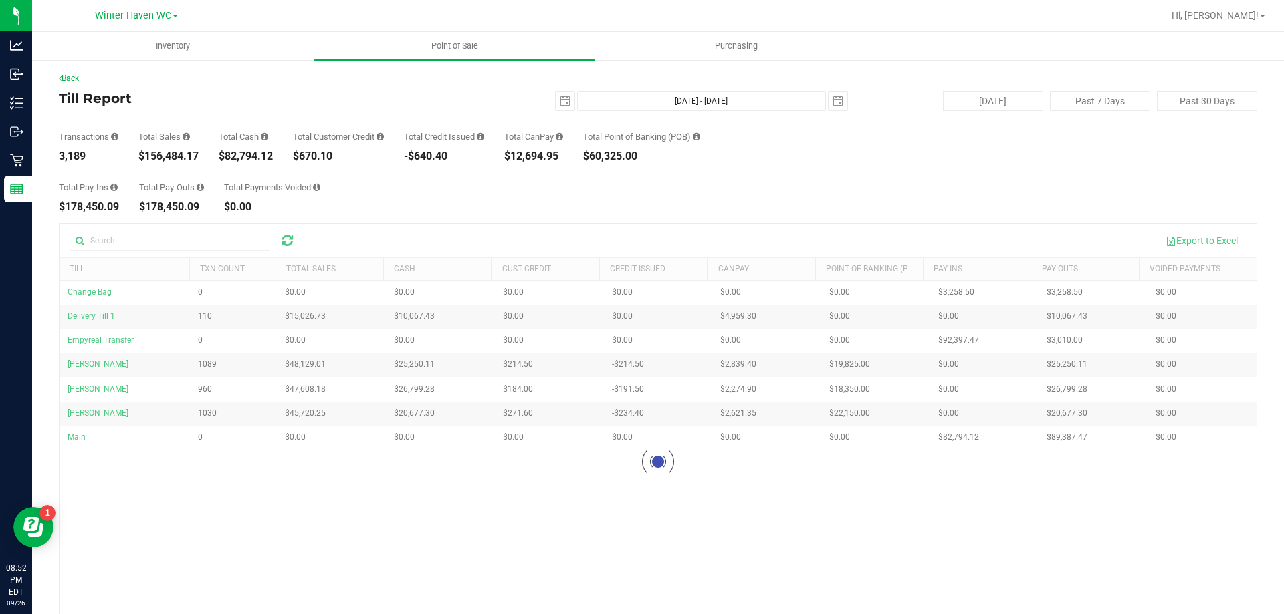
click at [507, 105] on div "2025-09-26 Sep 26, 2025 - Sep 26, 2025 2025-09-26" at bounding box center [652, 101] width 409 height 20
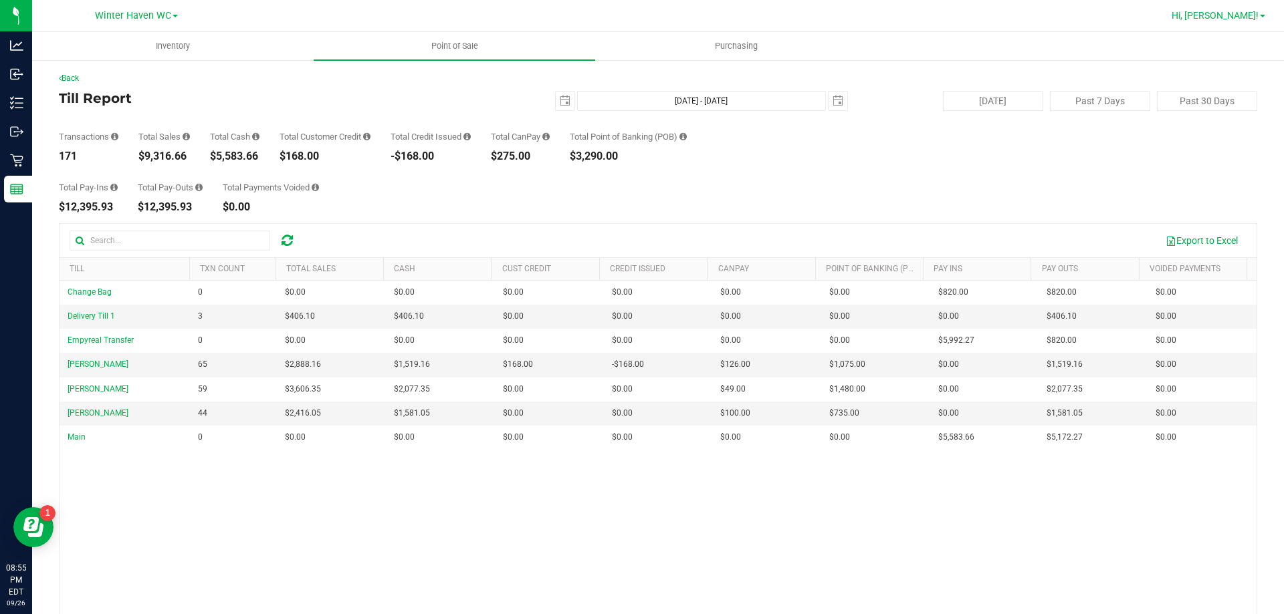
click at [1235, 12] on span "Hi, [PERSON_NAME]!" at bounding box center [1214, 15] width 87 height 11
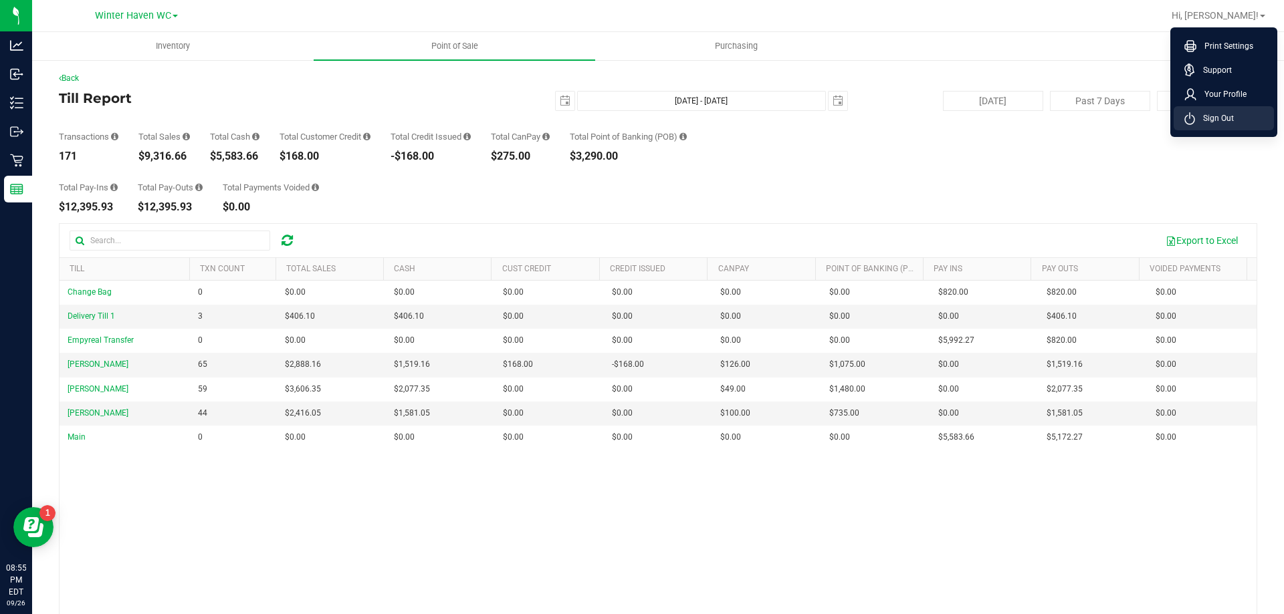
click at [1234, 118] on li "Sign Out" at bounding box center [1223, 118] width 100 height 24
